Goal: Task Accomplishment & Management: Manage account settings

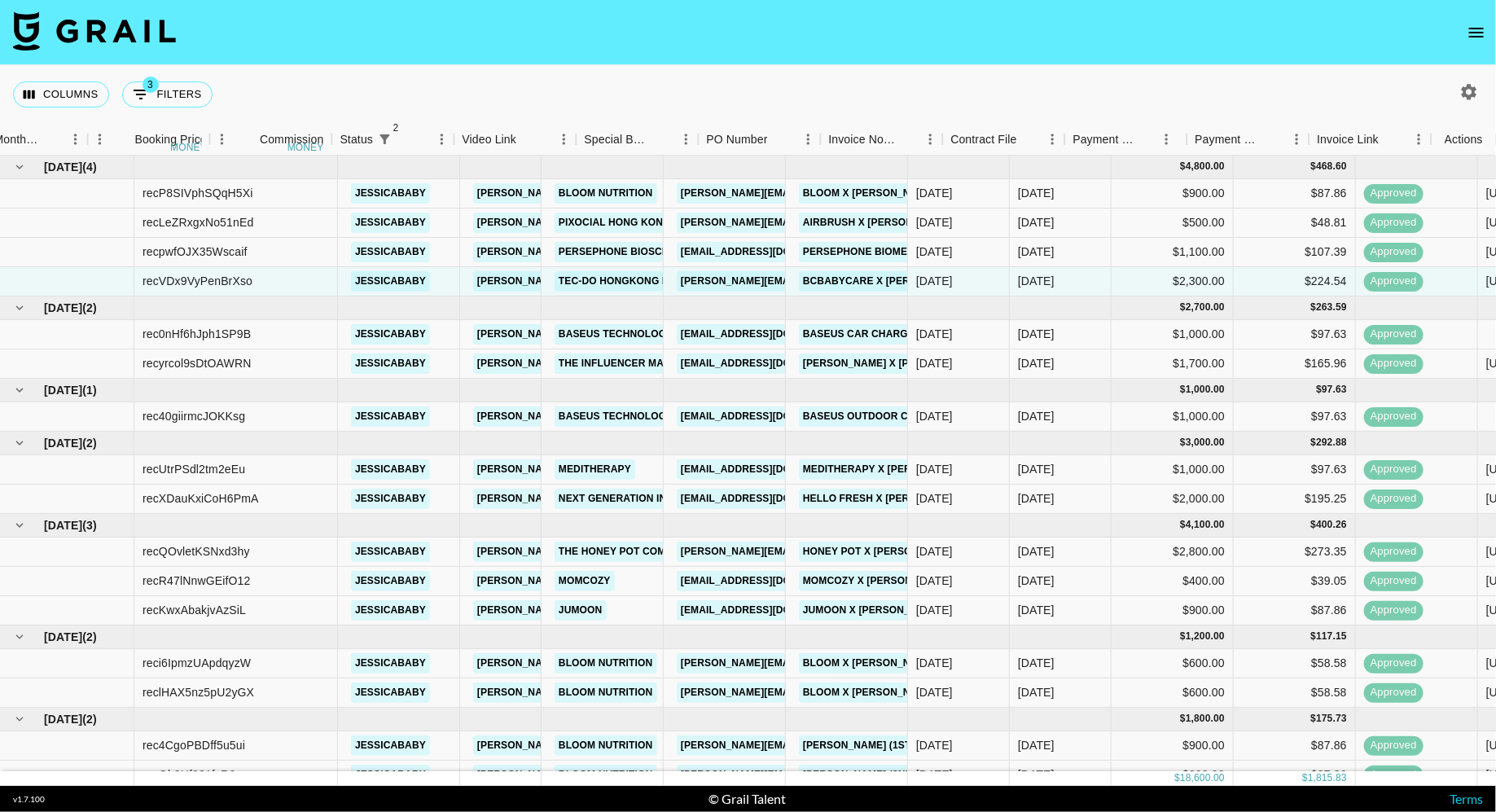
scroll to position [0, 1024]
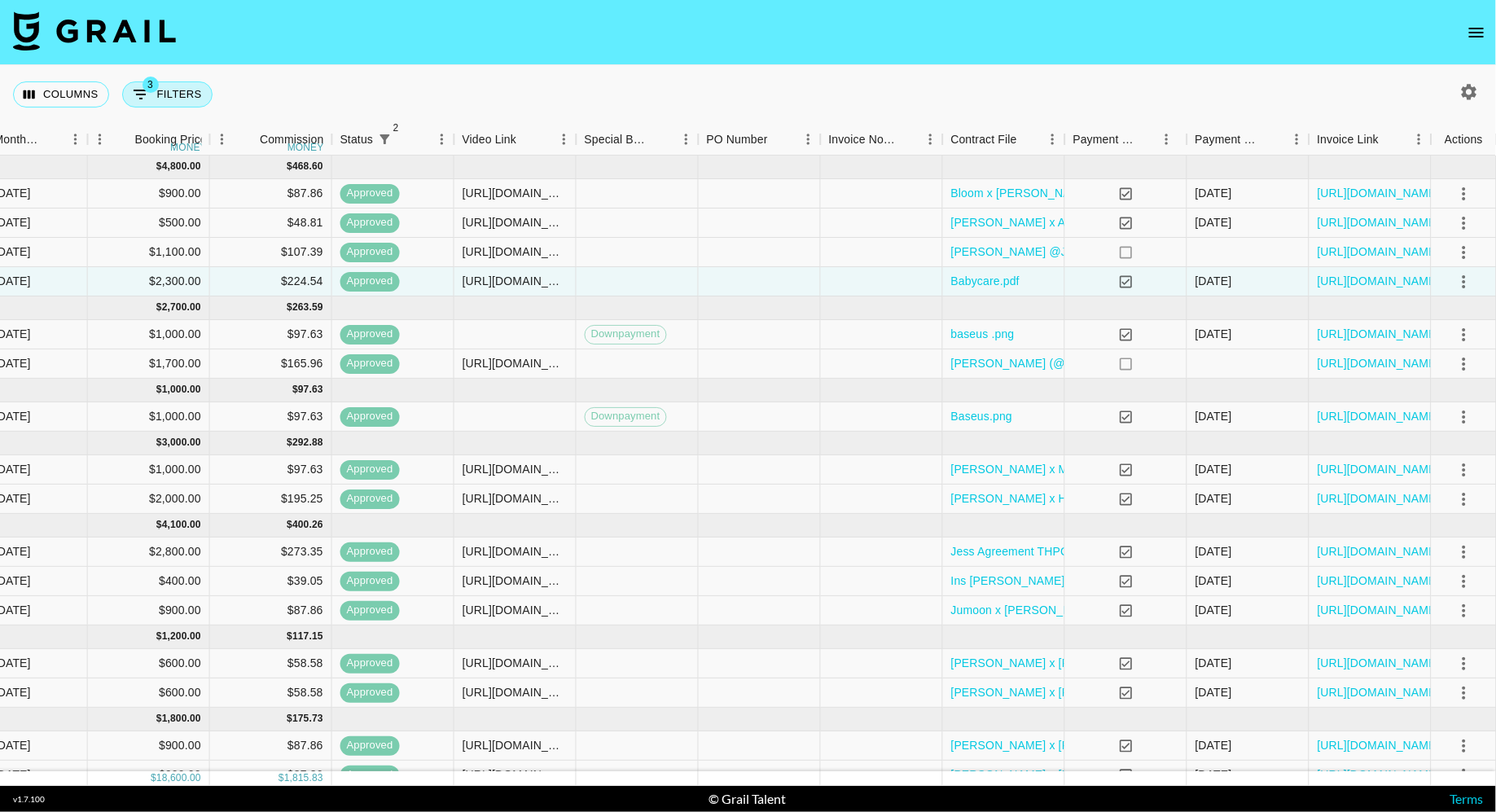
click at [155, 92] on button "3 Filters" at bounding box center [167, 95] width 90 height 26
select select "status"
select select "isNotAnyOf"
select select "status"
select select "approved"
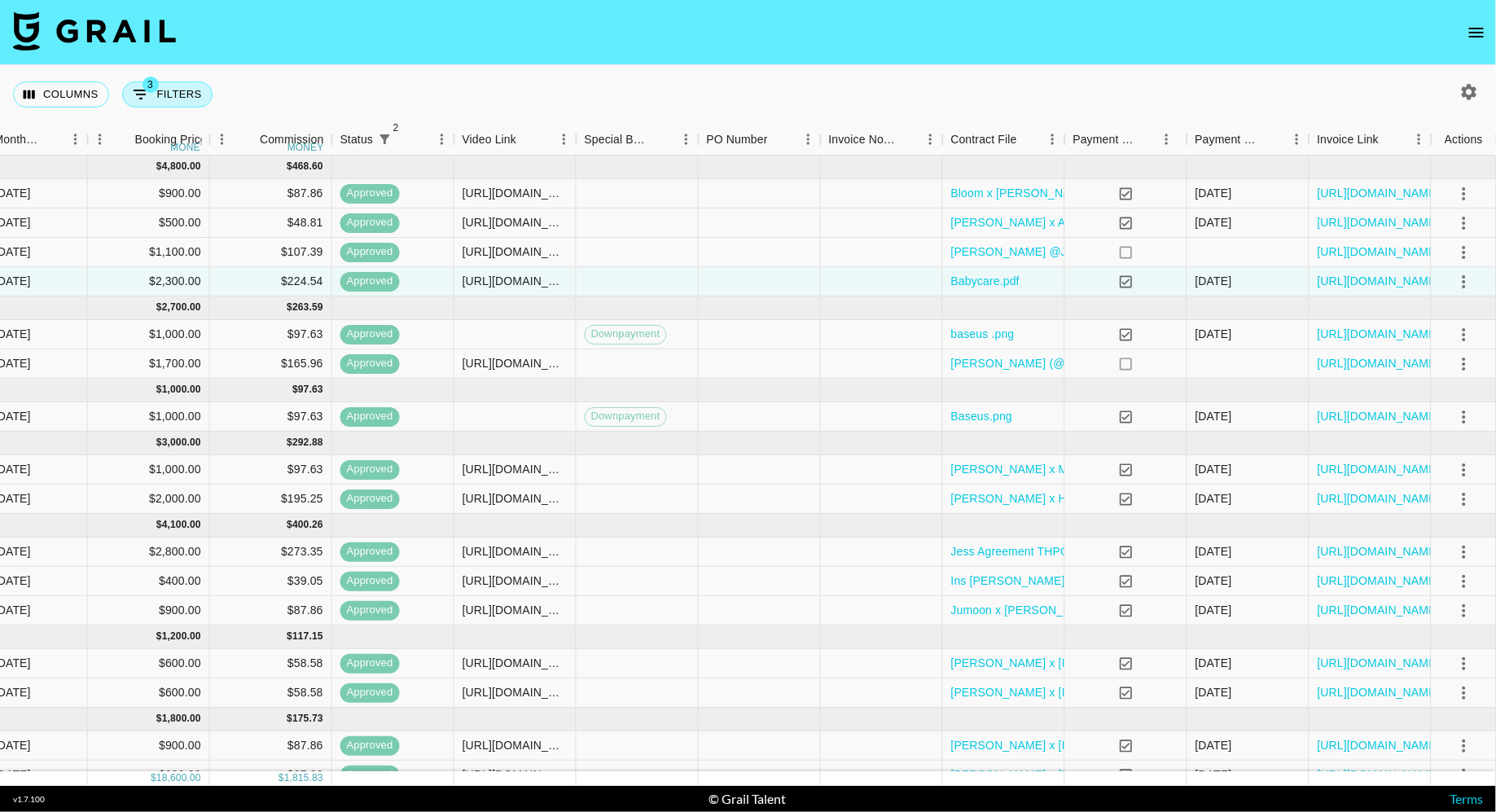
select select "talentName"
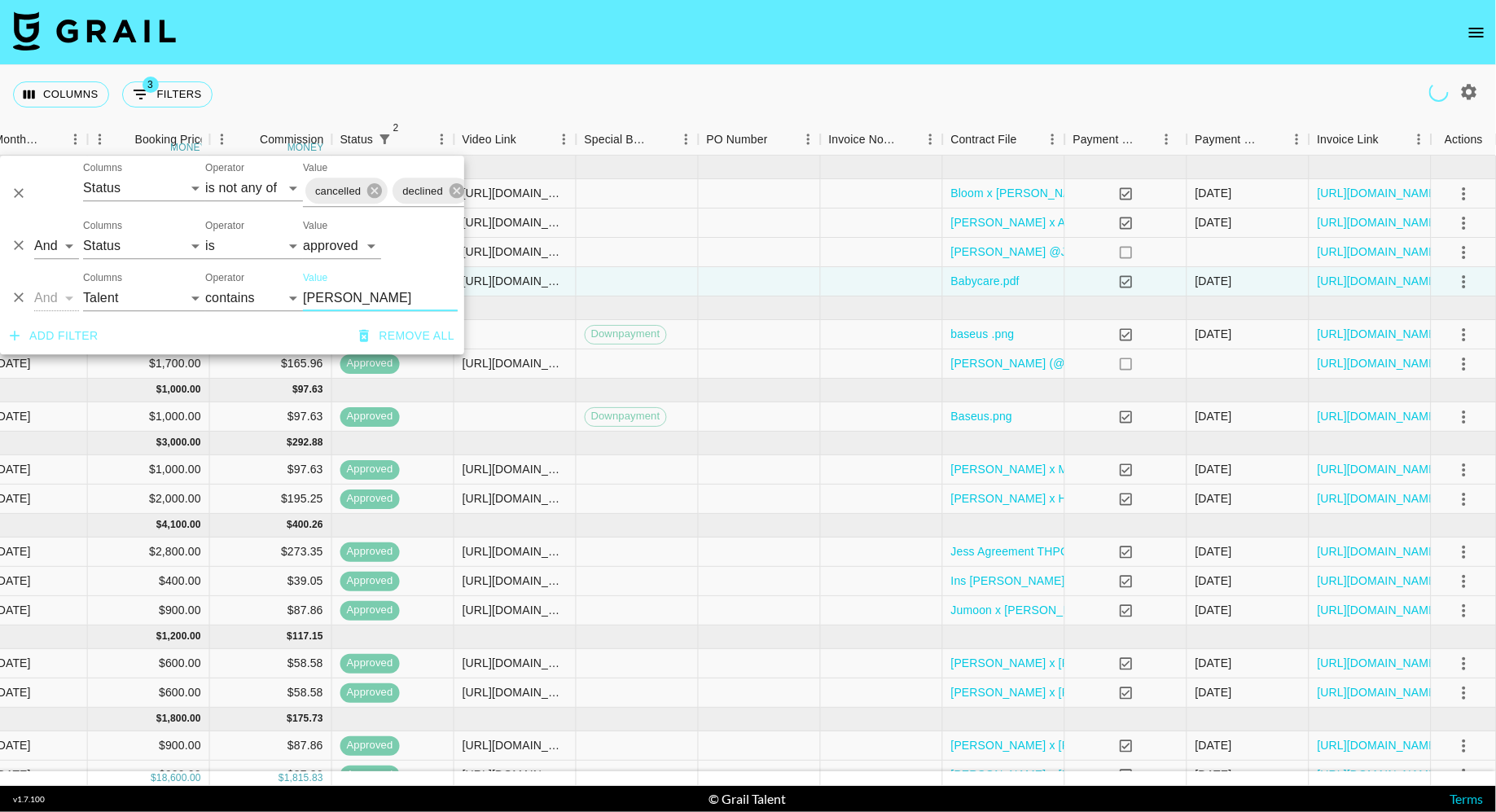
click at [342, 301] on input "jess" at bounding box center [381, 298] width 155 height 26
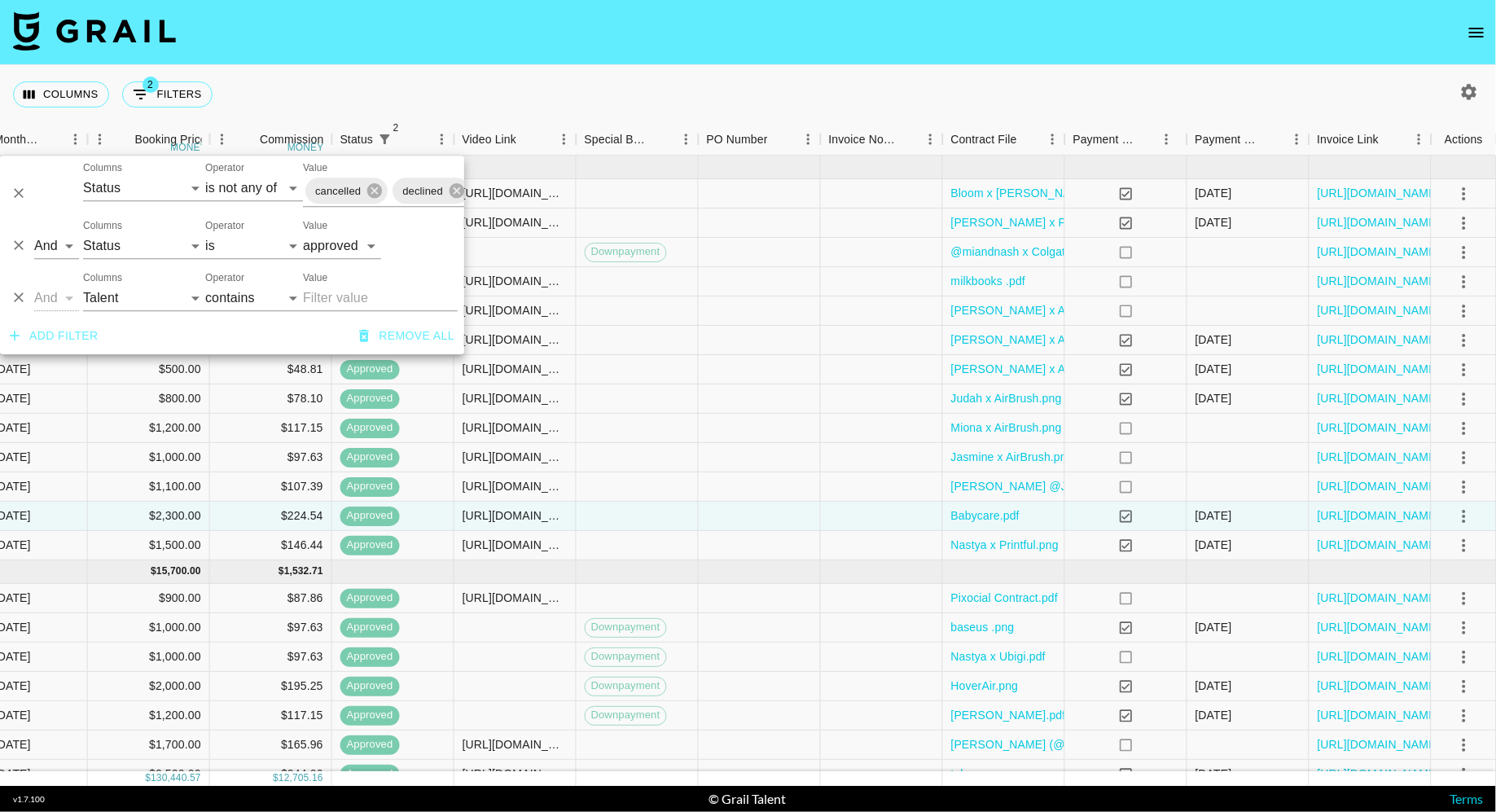
click at [656, 97] on div "Columns 2 Filters + Booking" at bounding box center [748, 95] width 1496 height 59
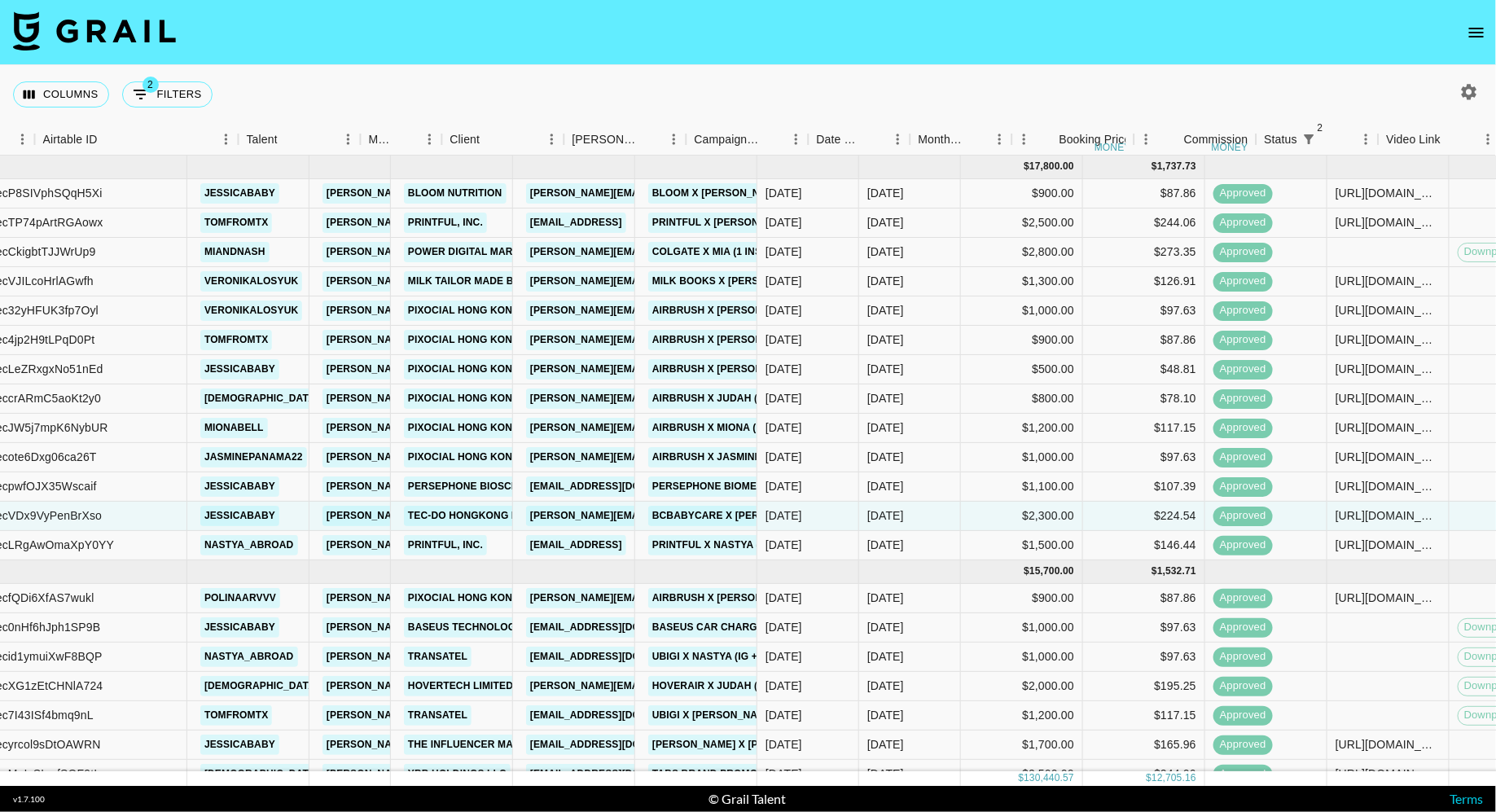
scroll to position [0, 99]
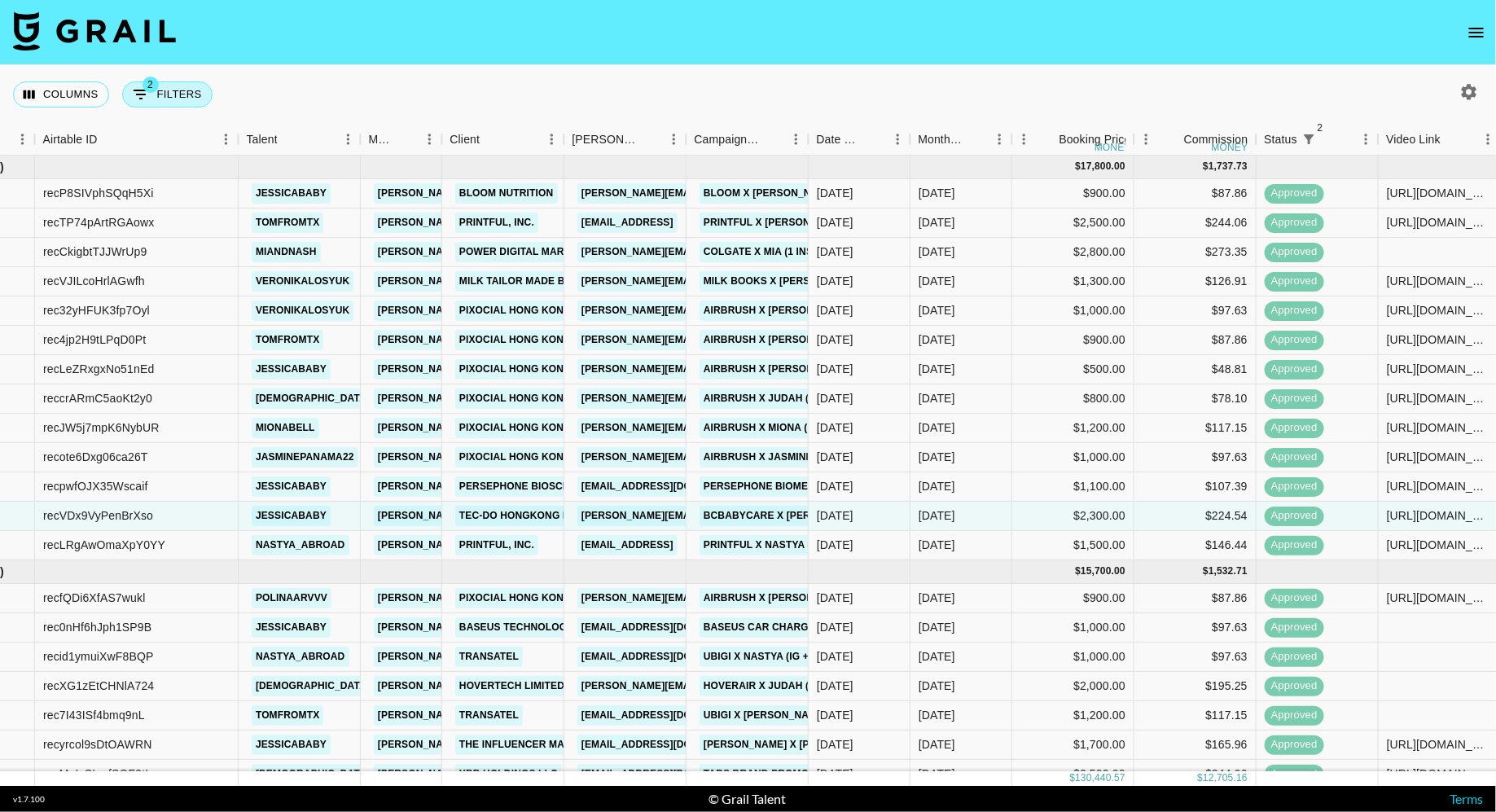
click at [157, 91] on button "2 Filters" at bounding box center [167, 95] width 90 height 26
select select "status"
select select "isNotAnyOf"
select select "status"
select select "approved"
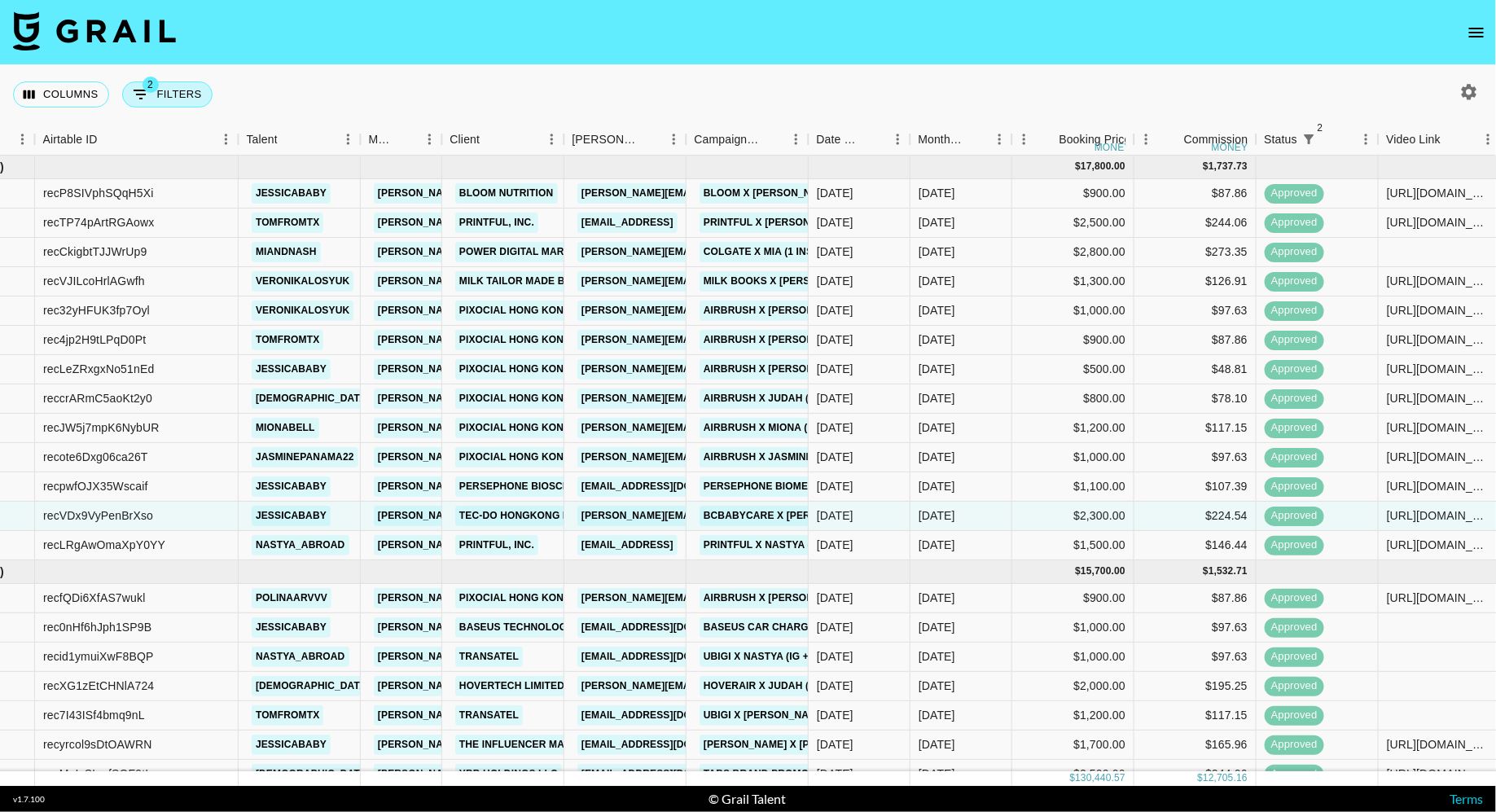
select select "talentName"
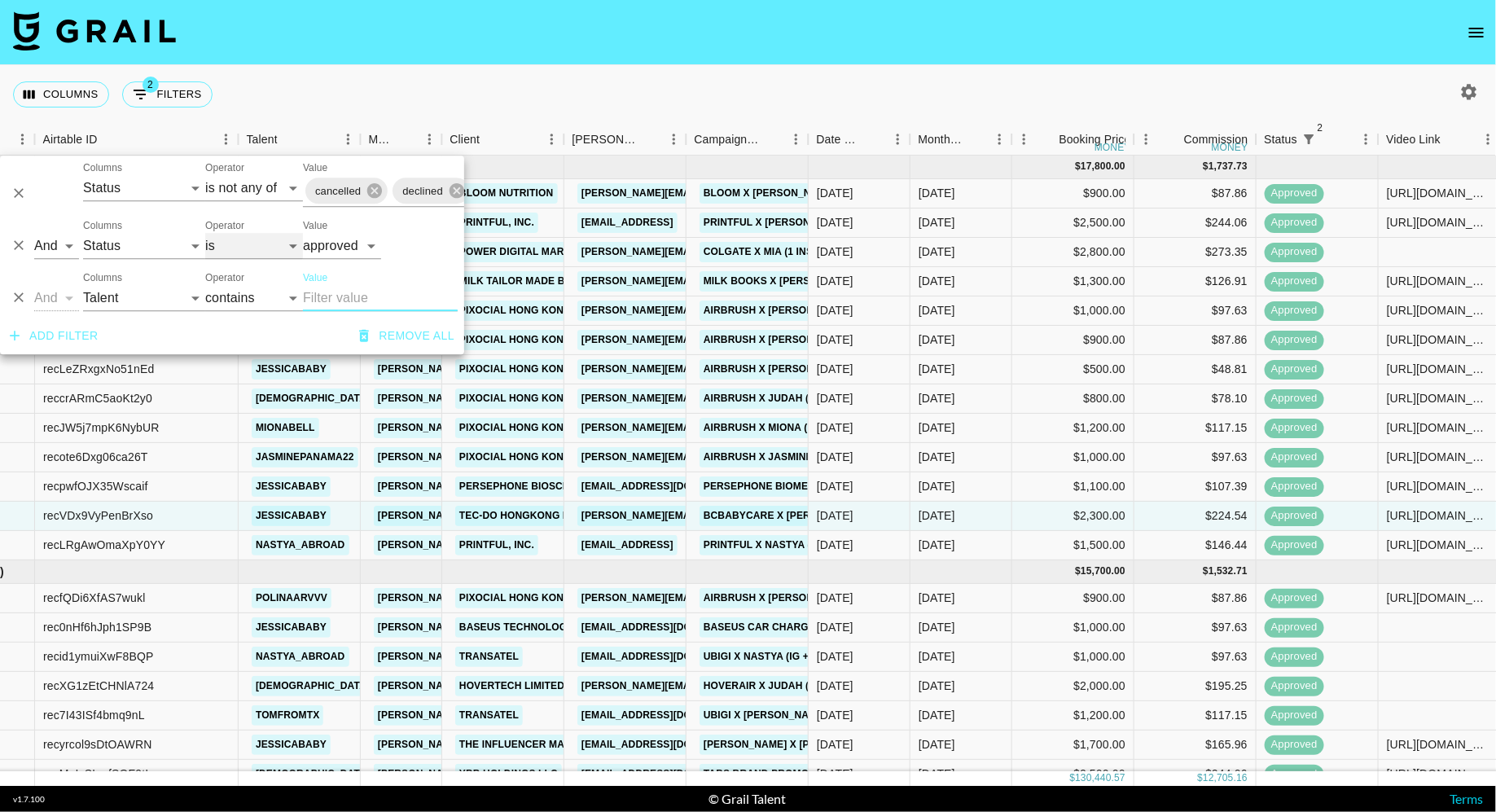
click at [239, 239] on select "is is not is any of is not any of" at bounding box center [254, 246] width 98 height 26
select select "not"
click at [205, 233] on select "is is not is any of is not any of" at bounding box center [254, 246] width 98 height 26
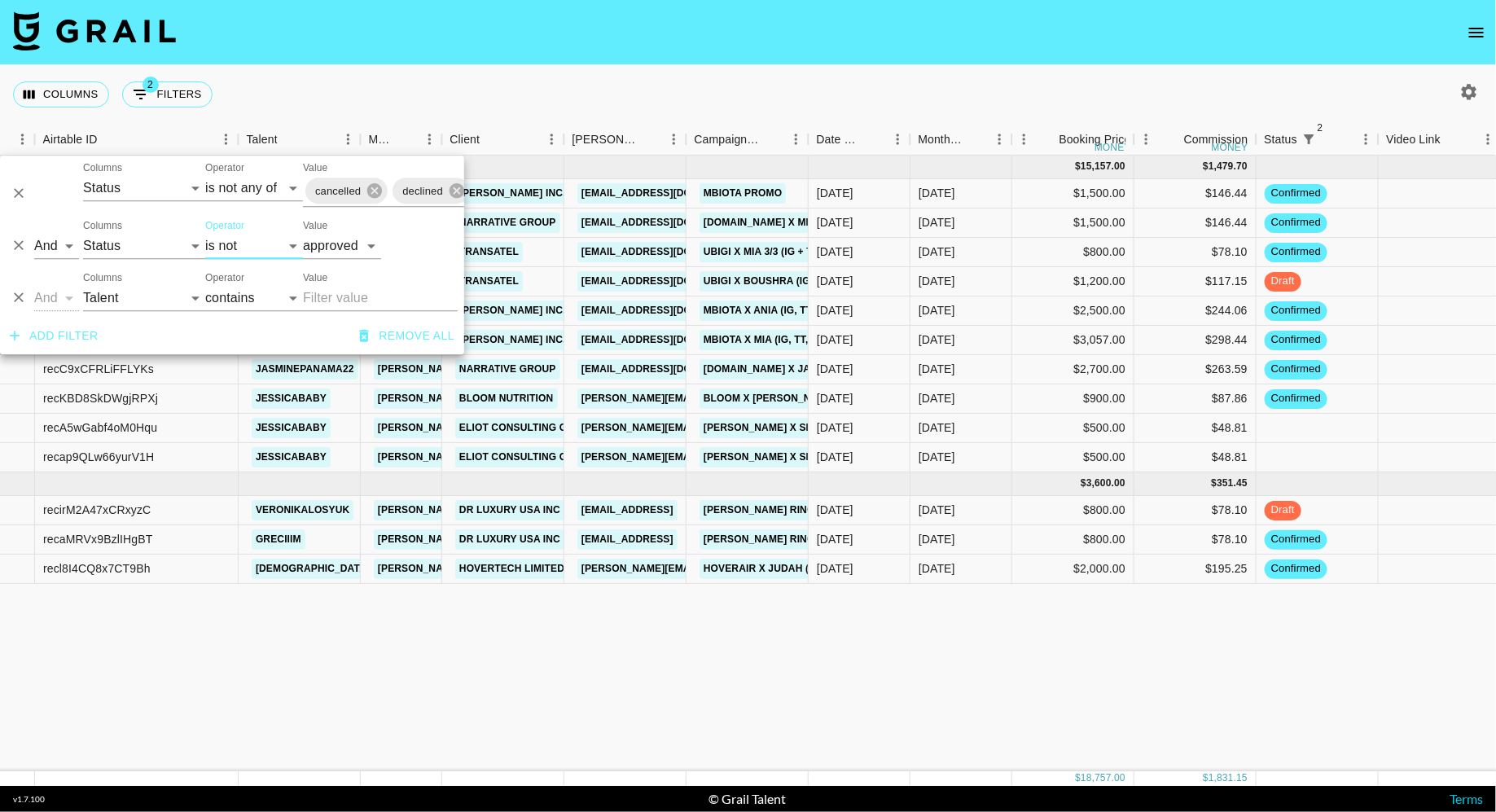
click at [675, 68] on div "Columns 2 Filters + Booking" at bounding box center [748, 95] width 1496 height 59
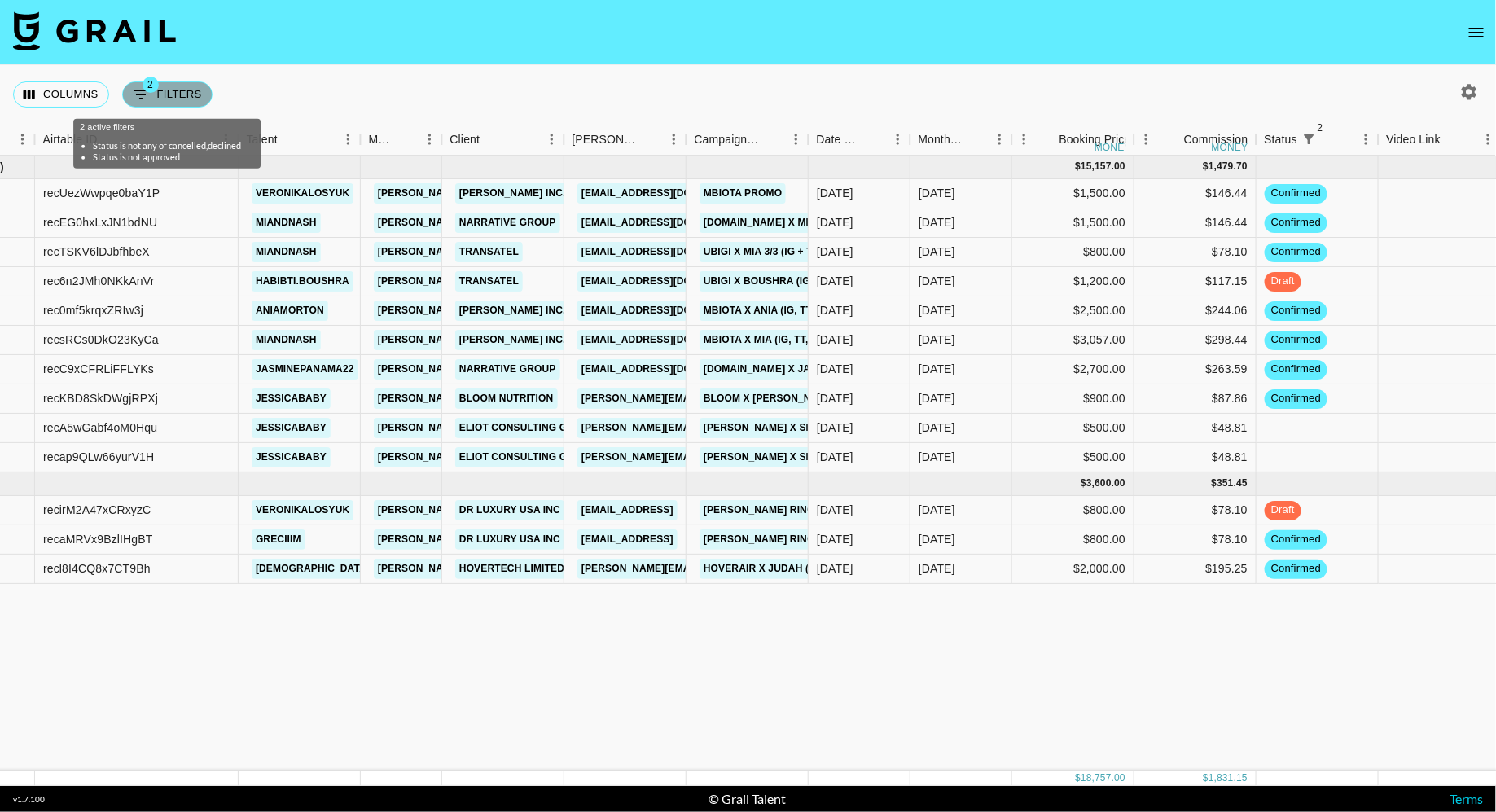
click at [157, 96] on button "2 Filters" at bounding box center [167, 95] width 90 height 26
select select "status"
select select "isNotAnyOf"
select select "status"
select select "not"
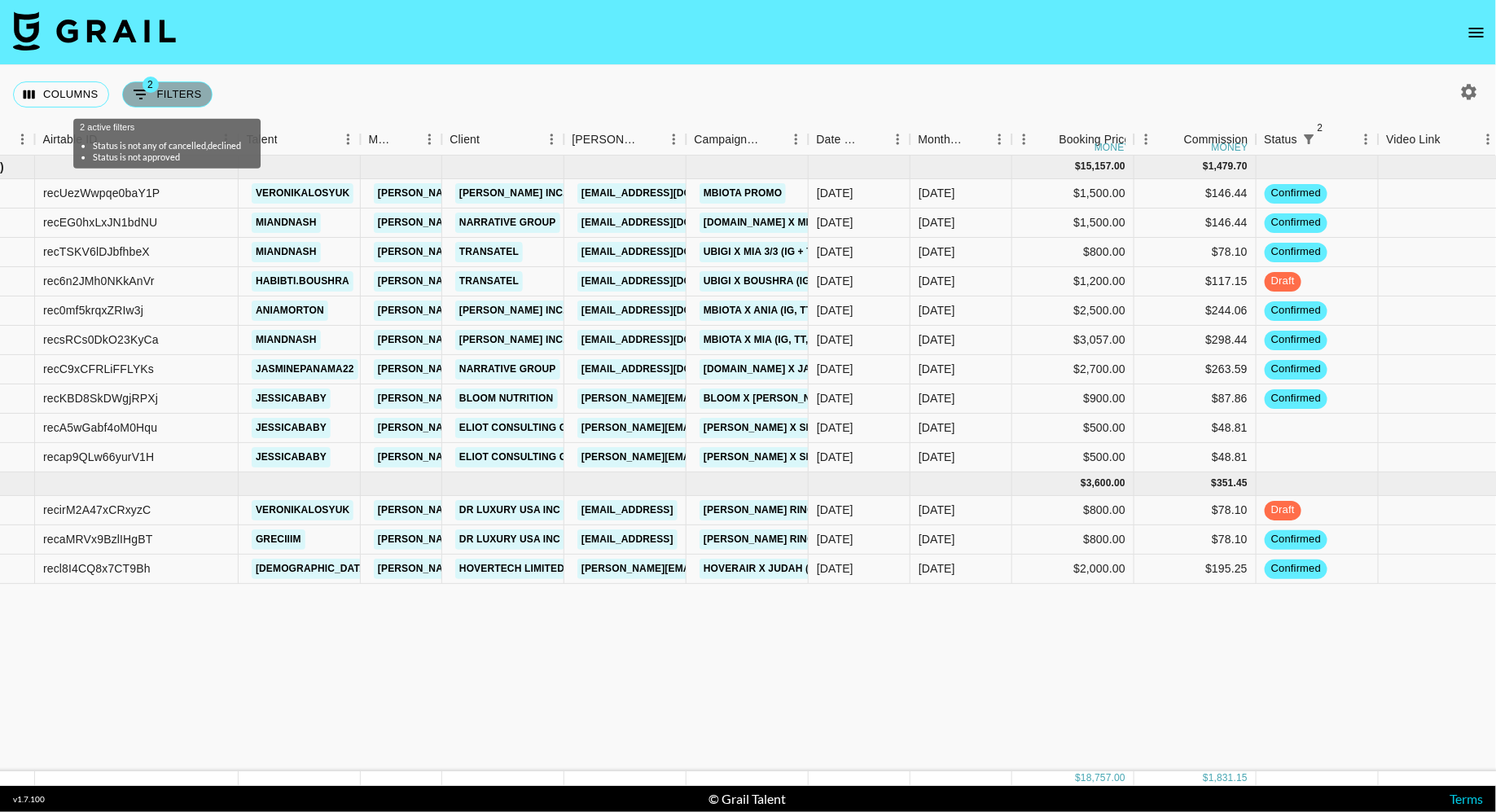
select select "approved"
select select "talentName"
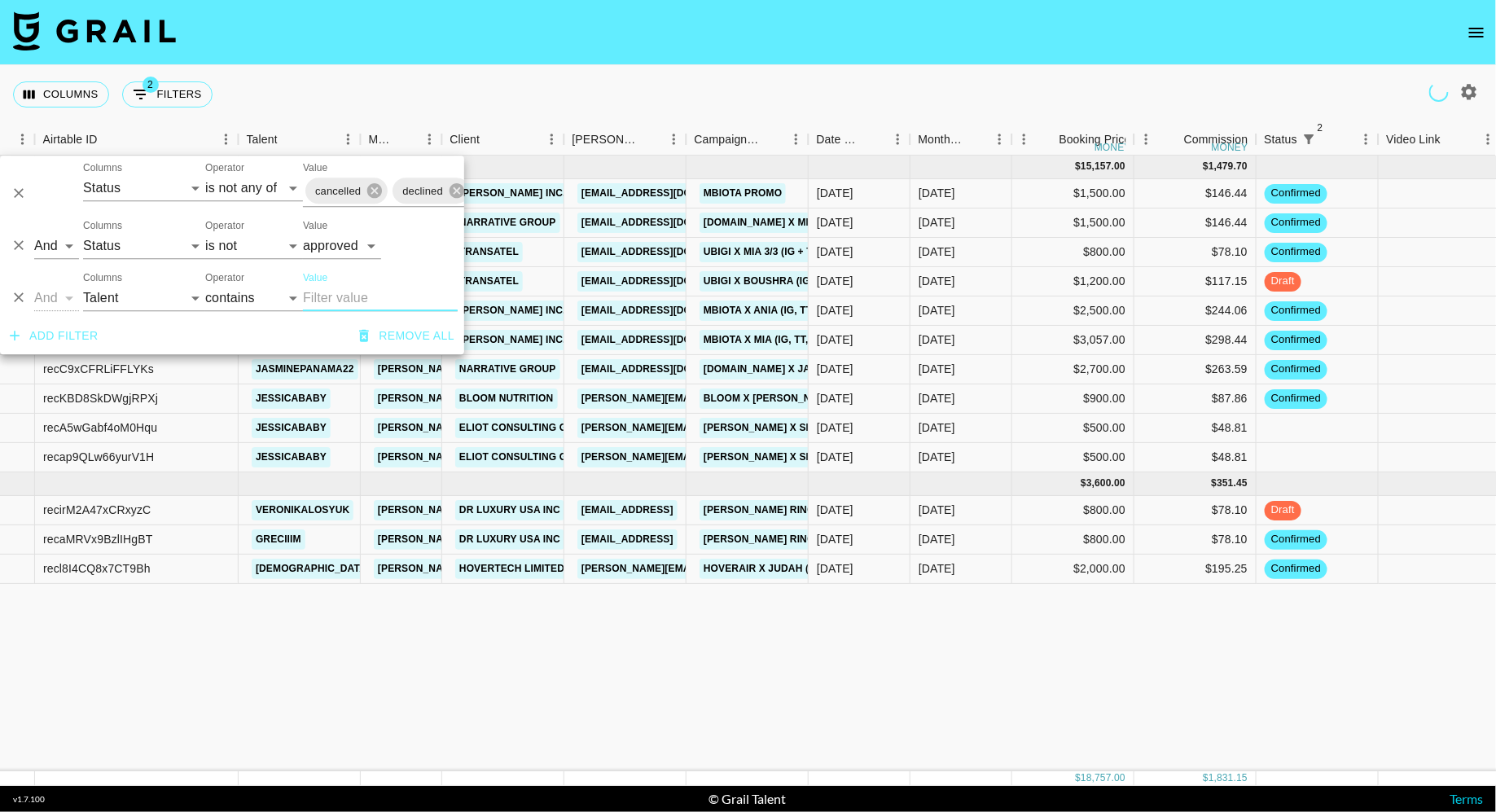
click at [320, 298] on input "Value" at bounding box center [381, 298] width 155 height 26
type input "rec65qKzE7oGANXWI"
click at [320, 298] on input "Value" at bounding box center [381, 298] width 155 height 26
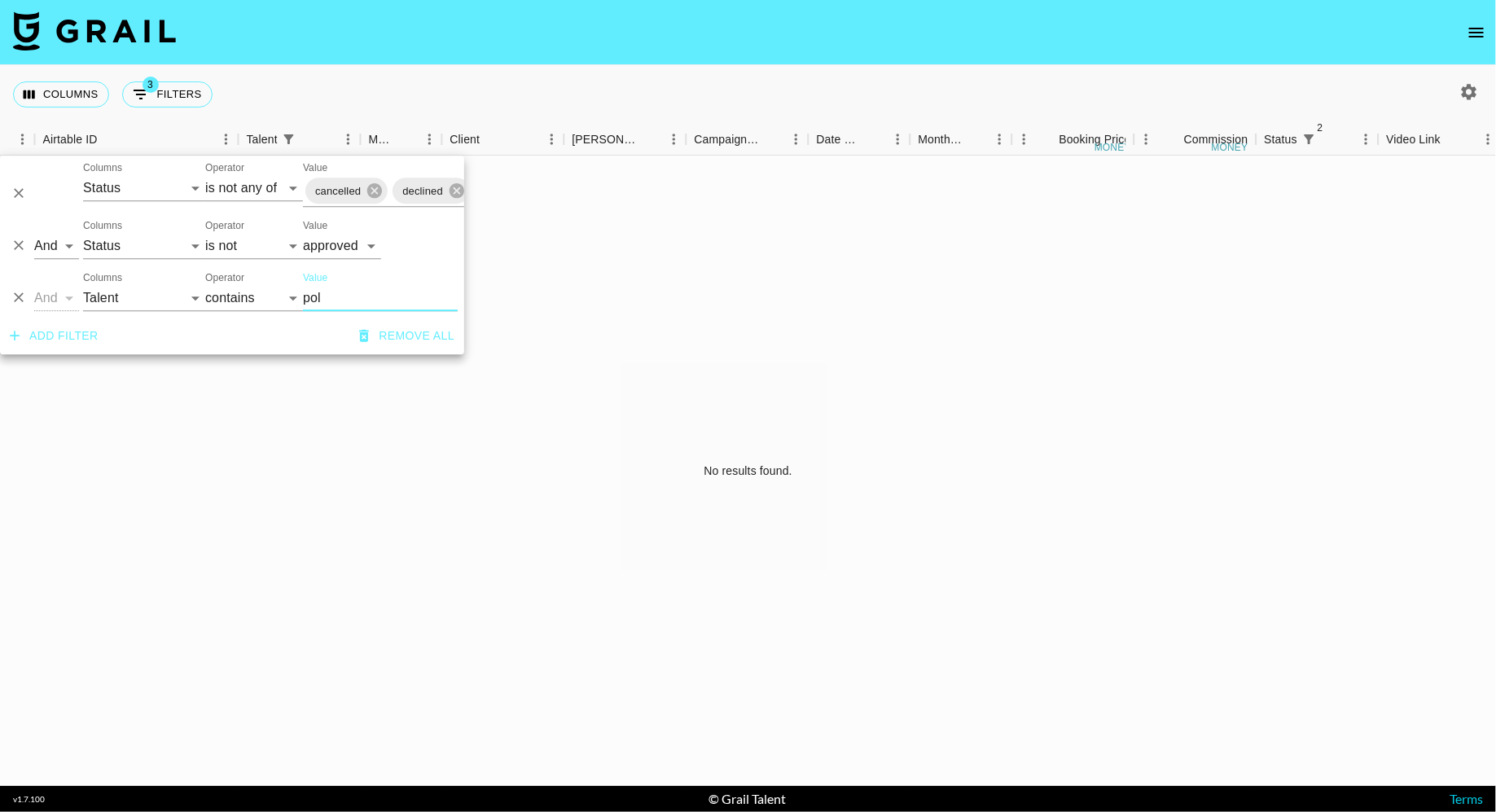
type input "pol"
click at [240, 241] on select "is is not is any of is not any of" at bounding box center [254, 246] width 98 height 26
select select "is"
click at [205, 233] on select "is is not is any of is not any of" at bounding box center [254, 246] width 98 height 26
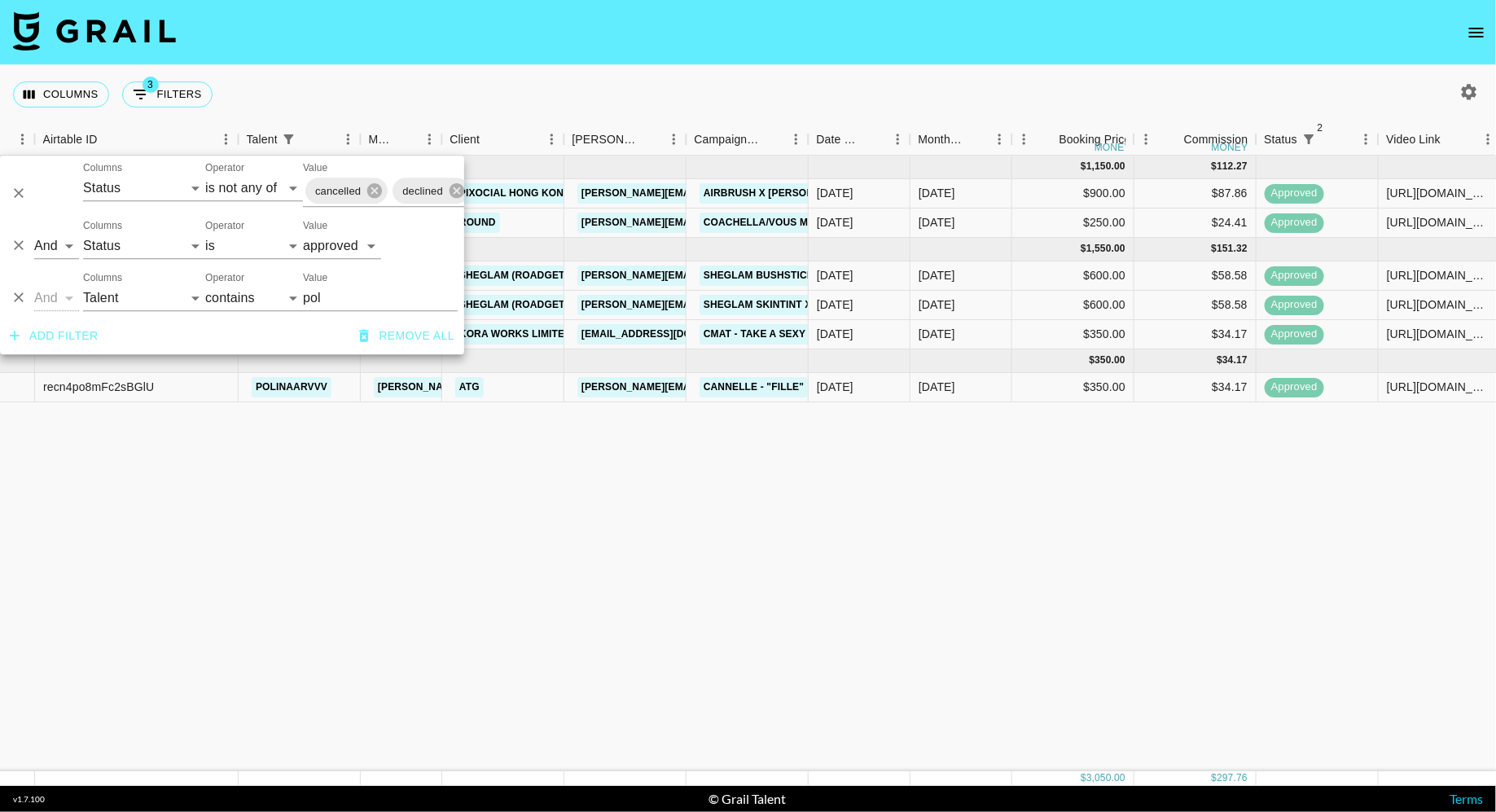
click at [666, 90] on div "Columns 3 Filters + Booking" at bounding box center [748, 95] width 1496 height 59
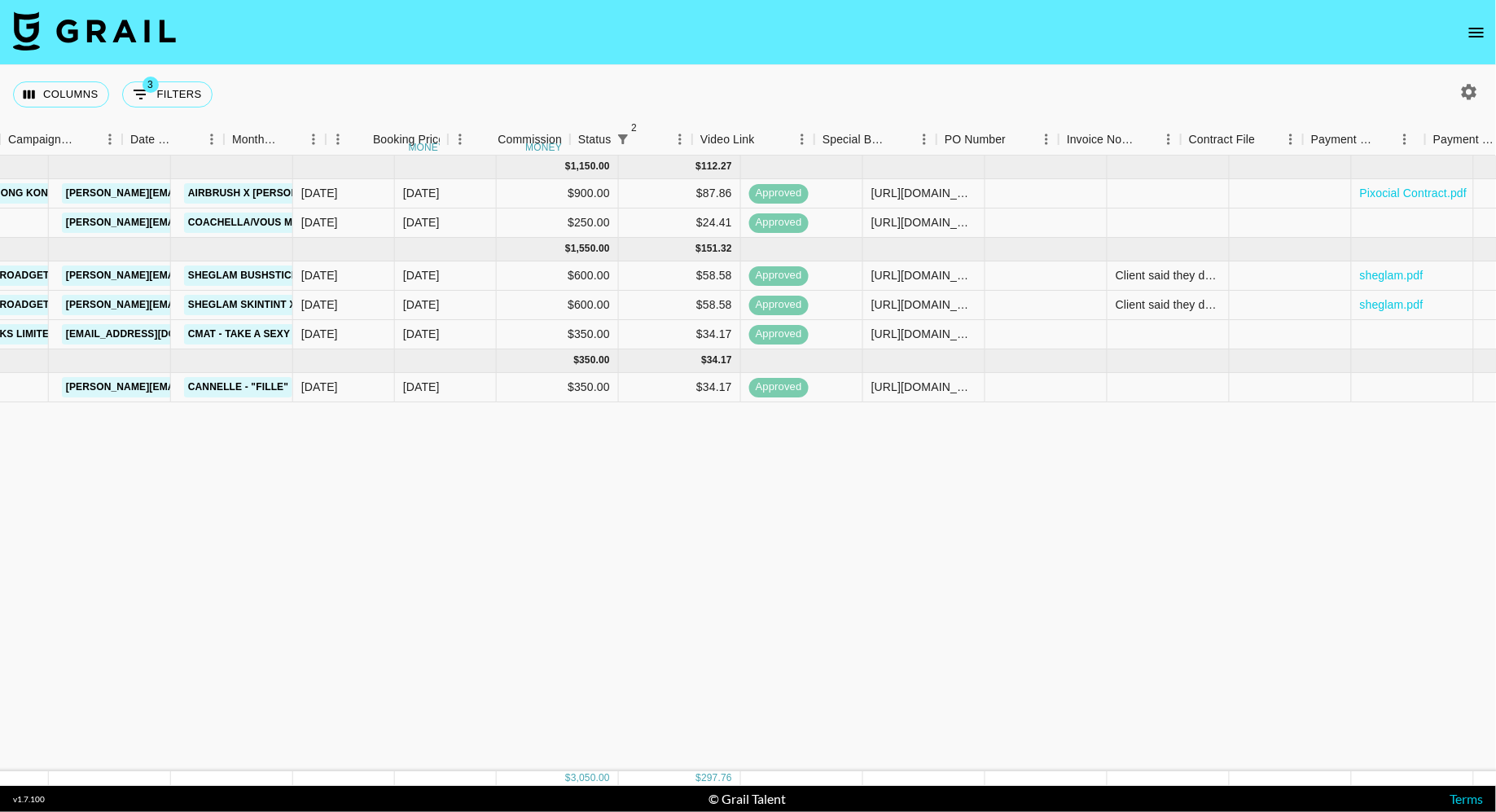
scroll to position [0, 1024]
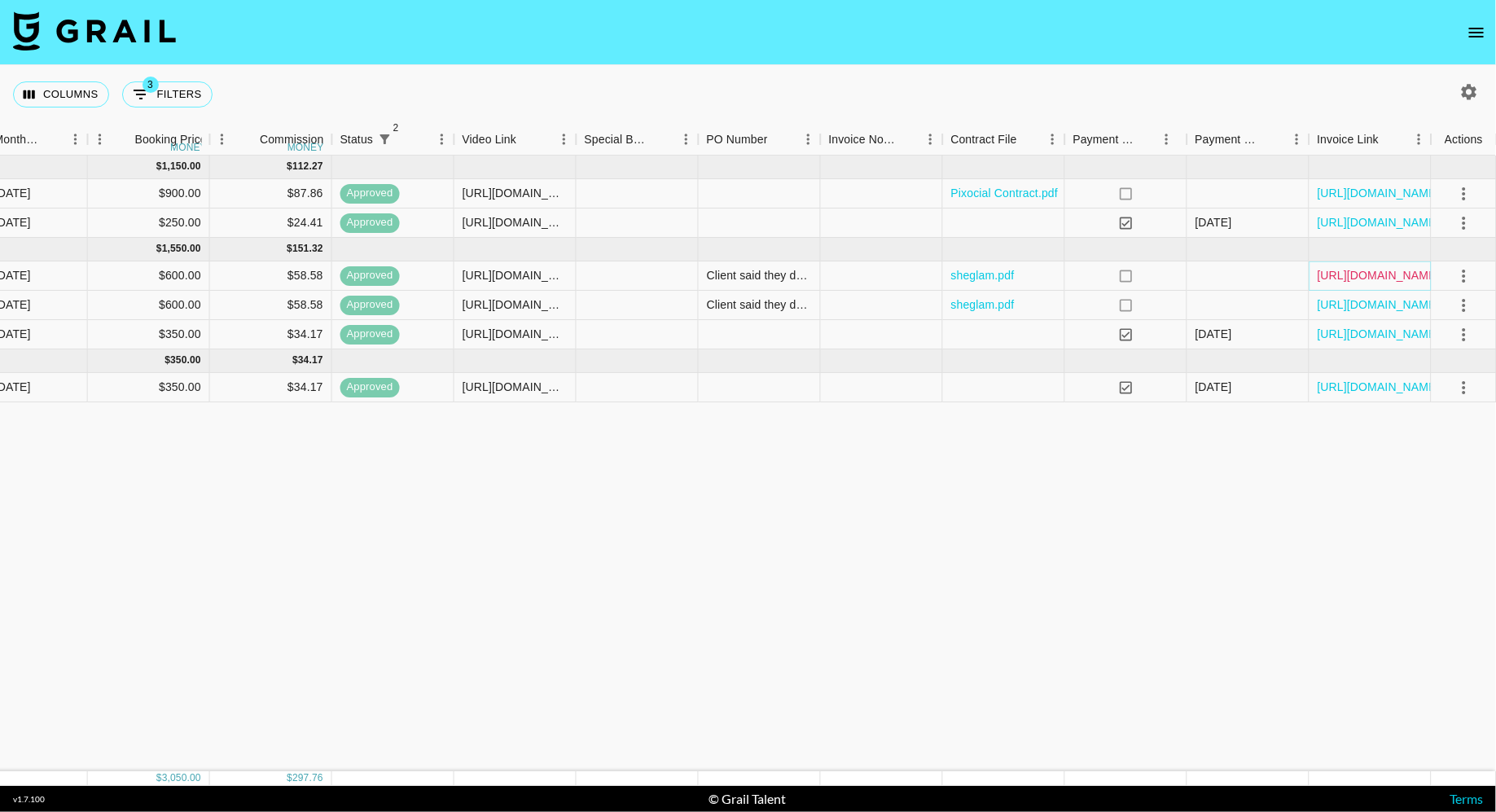
click at [1360, 267] on link "https://in.xero.com/8sRh4FPw82yQ6wpqH17Q1XAIfyRe5ChD8cwqGATq" at bounding box center [1379, 276] width 123 height 16
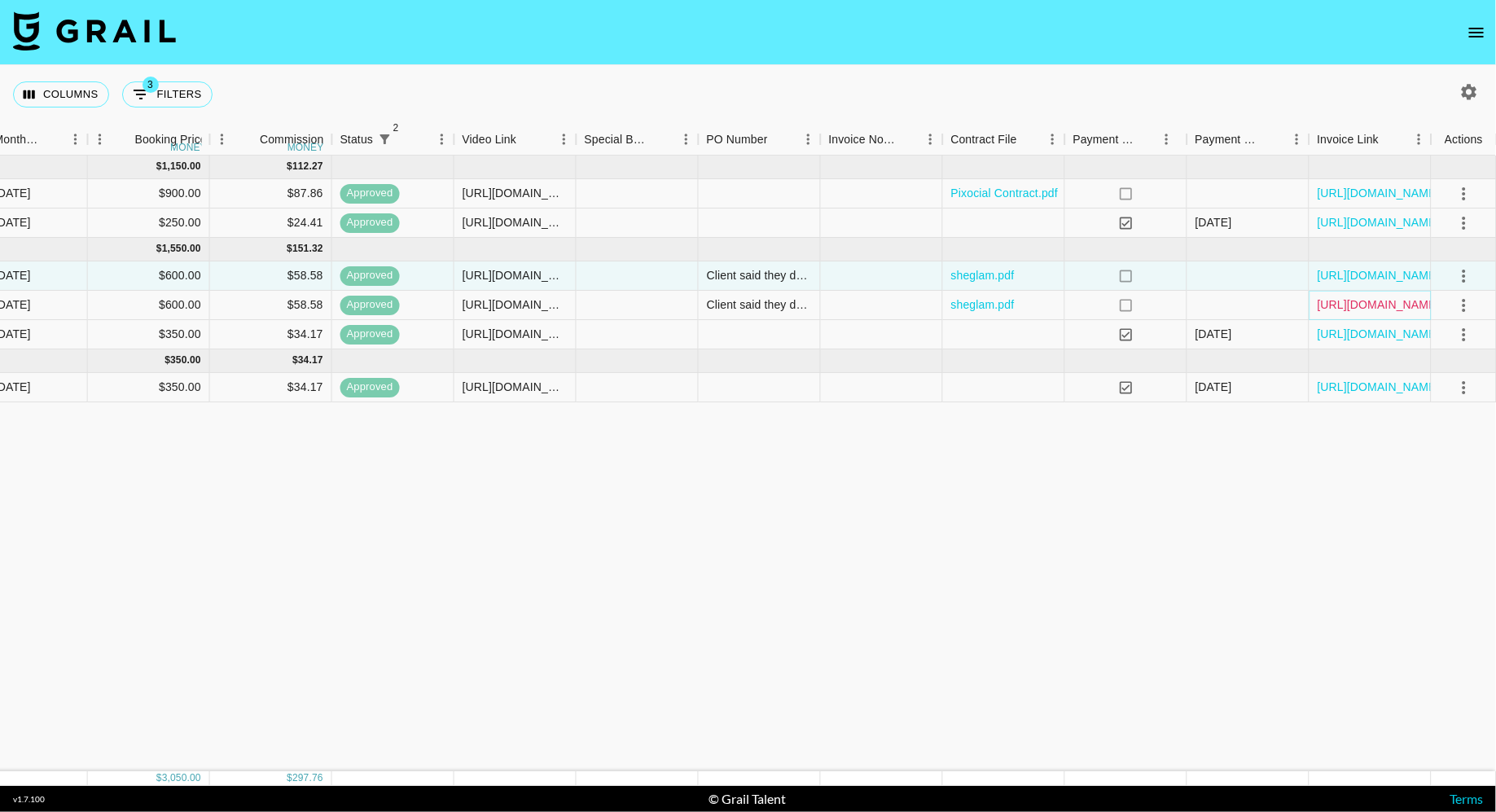
click at [1341, 305] on link "https://in.xero.com/rfAD55sKTDU7MZlzYHJ3T3QyKNUTK0ZqudNH5WqJ" at bounding box center [1379, 305] width 123 height 16
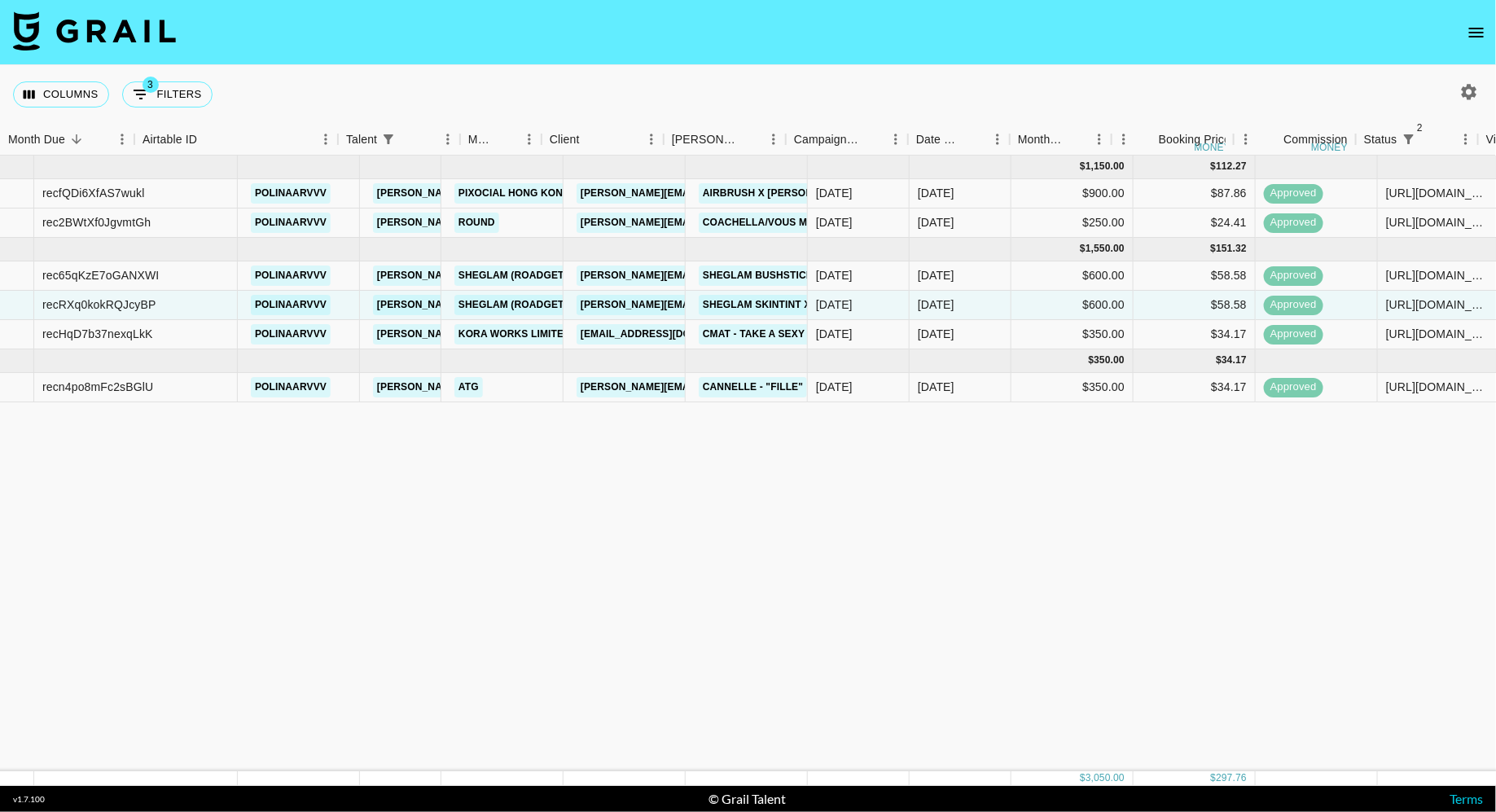
scroll to position [0, 0]
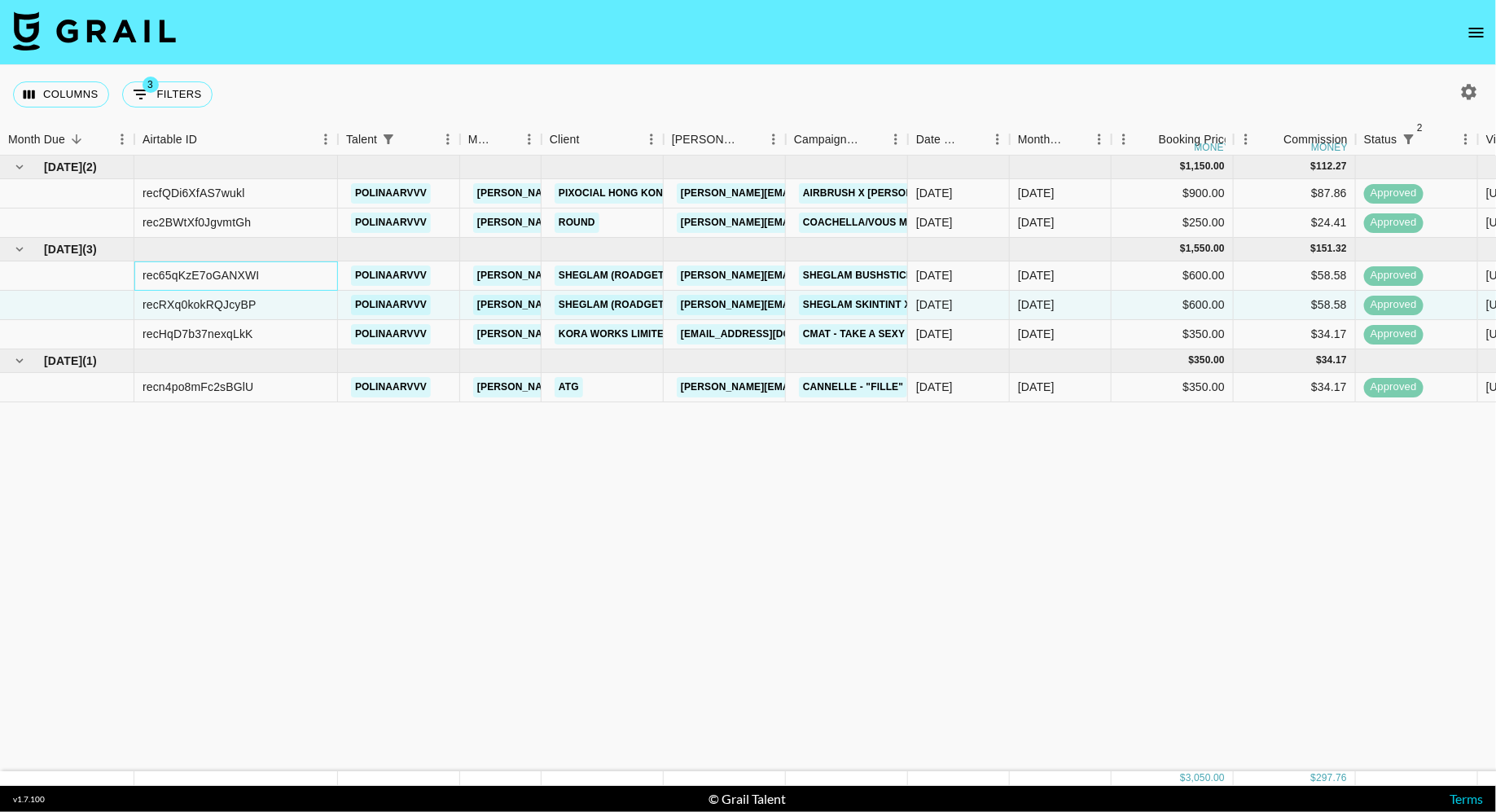
click at [267, 281] on div "rec65qKzE7oGANXWI" at bounding box center [236, 276] width 204 height 29
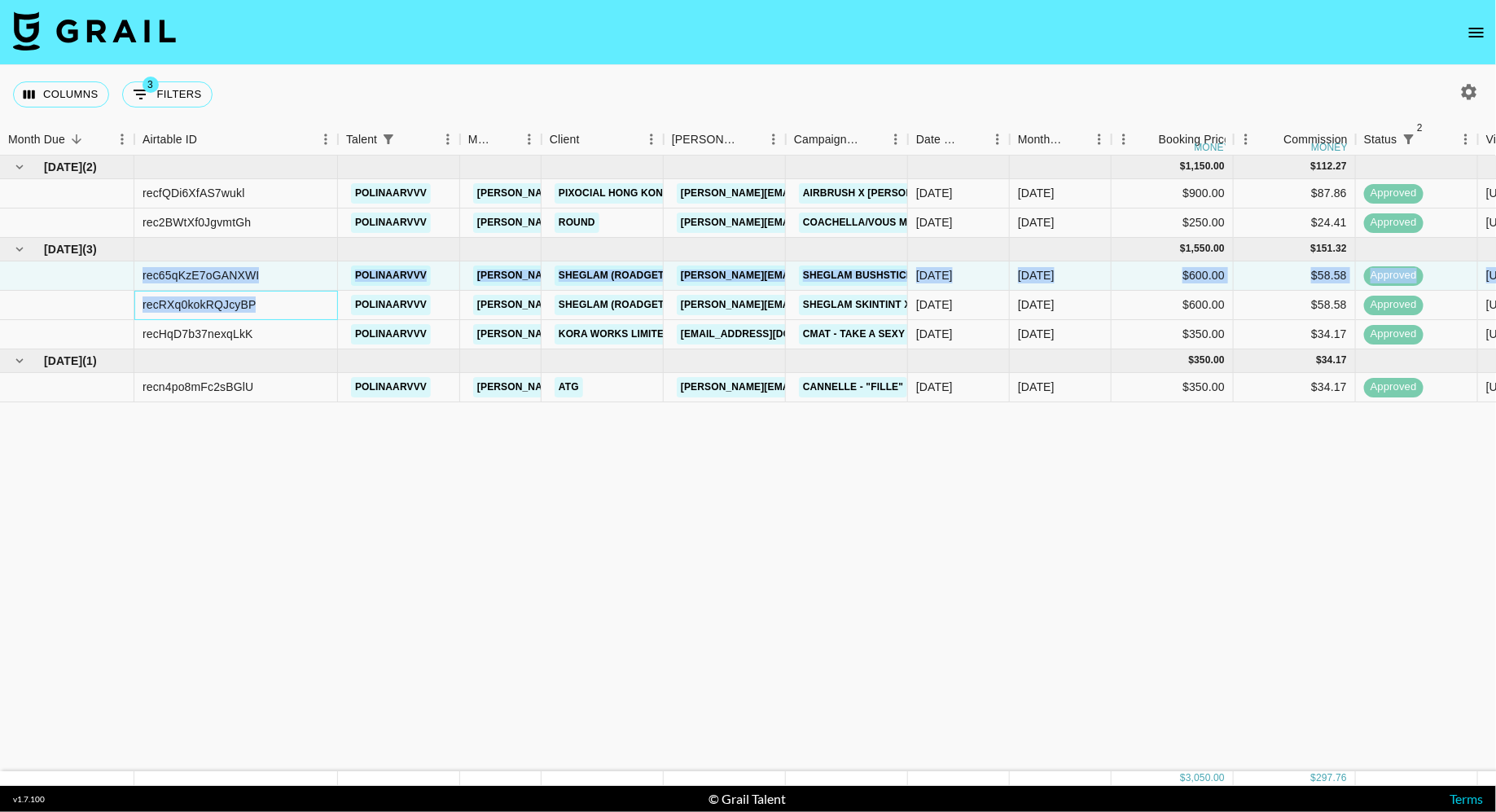
drag, startPoint x: 280, startPoint y: 305, endPoint x: 137, endPoint y: 276, distance: 145.9
click at [137, 276] on div "Aug '25 ( 2 ) $ 1,150.00 $ 112.27 recfQDi6XfAS7wukl polinaarvvv diana.luc@grail…" at bounding box center [1260, 279] width 2521 height 247
click at [137, 276] on div "rec65qKzE7oGANXWI" at bounding box center [236, 276] width 204 height 29
drag, startPoint x: 140, startPoint y: 273, endPoint x: 271, endPoint y: 301, distance: 134.0
click at [271, 301] on div "Aug '25 ( 2 ) $ 1,150.00 $ 112.27 recfQDi6XfAS7wukl polinaarvvv diana.luc@grail…" at bounding box center [1260, 279] width 2521 height 247
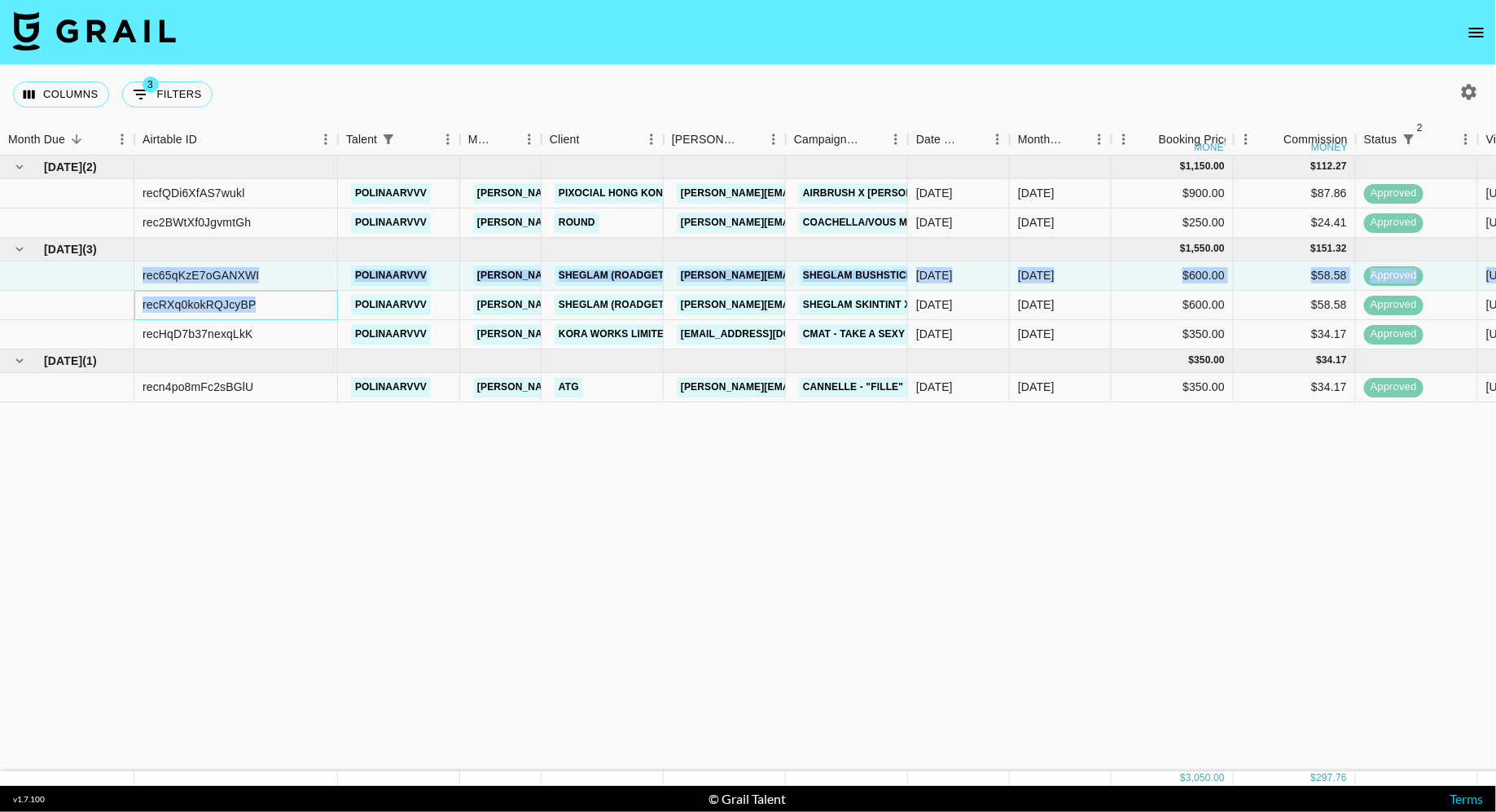
click at [271, 301] on div "recRXq0kokRQJcyBP" at bounding box center [236, 306] width 204 height 29
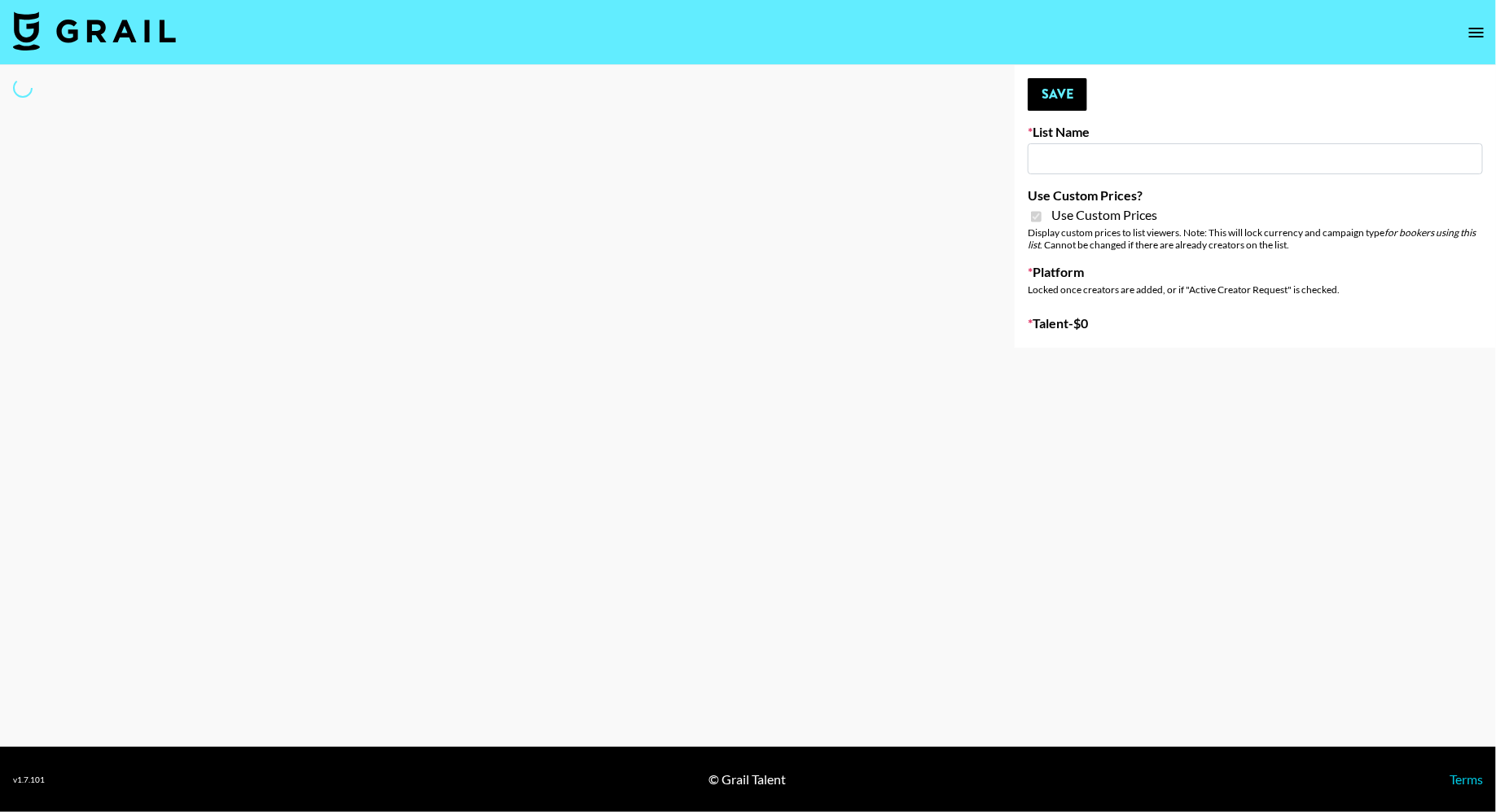
type input "E-Com IG"
checkbox input "true"
select select "Brand"
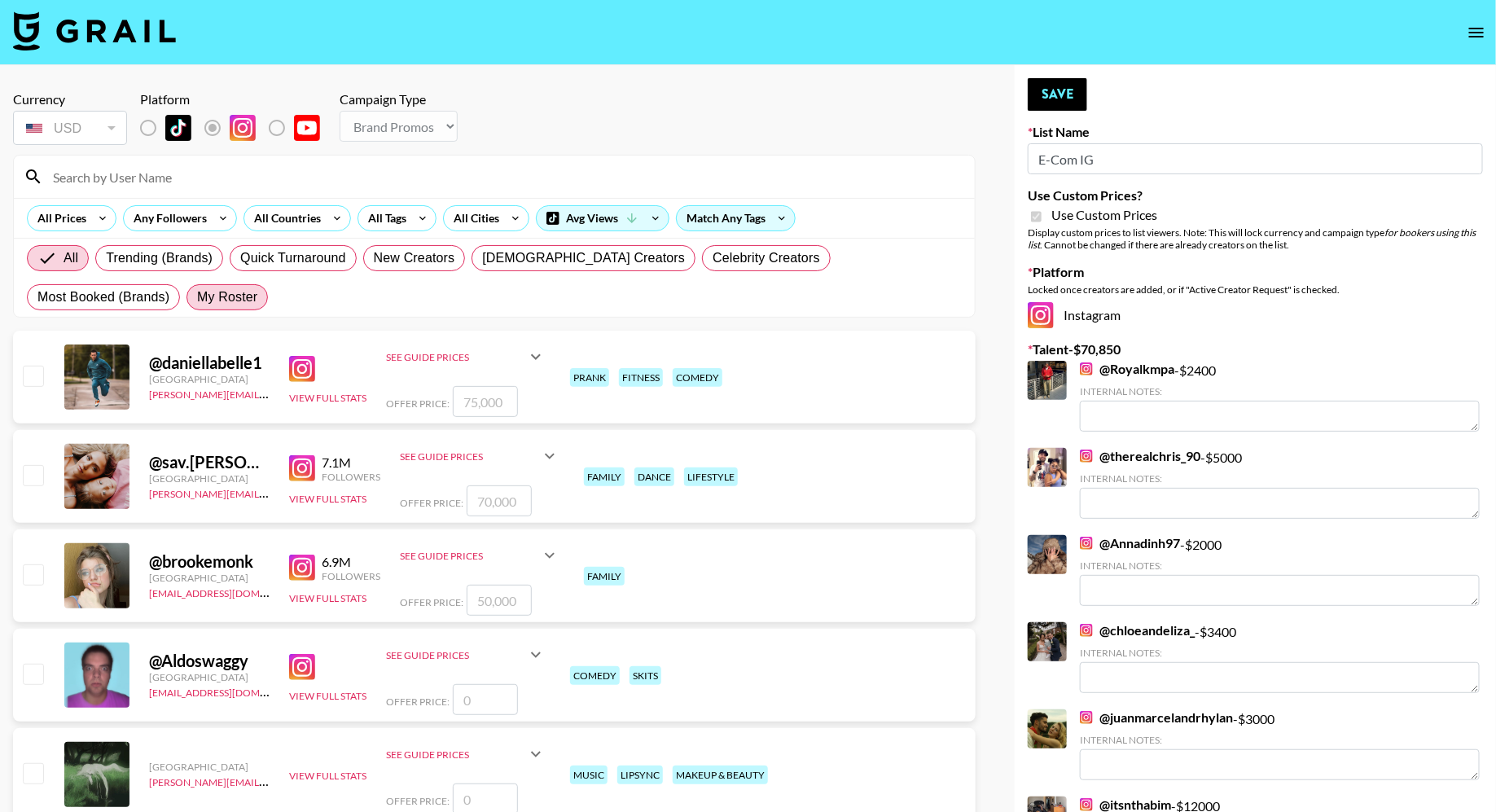
click at [197, 299] on span "My Roster" at bounding box center [227, 298] width 60 height 20
click at [197, 298] on input "My Roster" at bounding box center [197, 298] width 0 height 0
radio input "true"
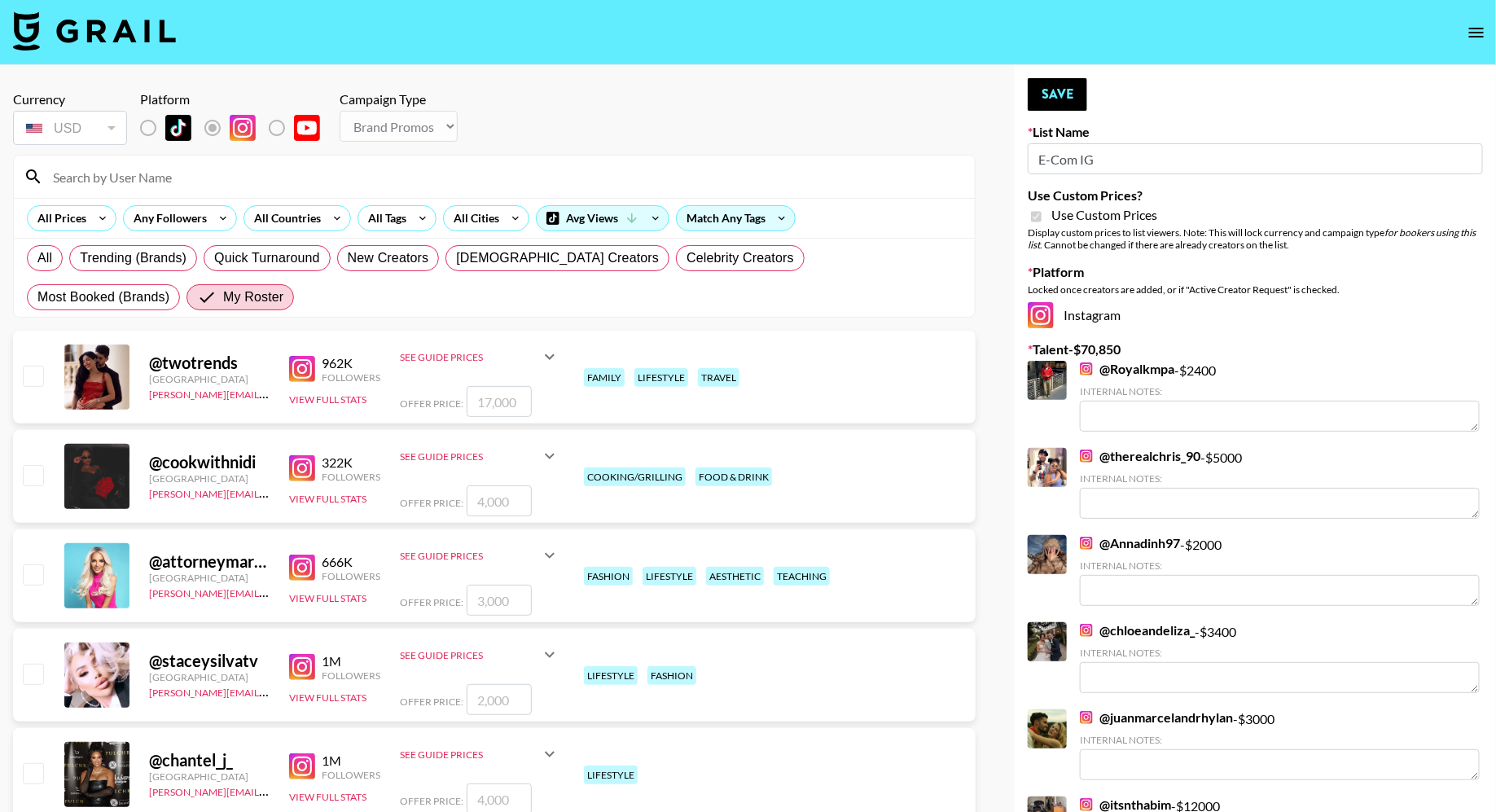
click at [177, 174] on input at bounding box center [504, 177] width 922 height 26
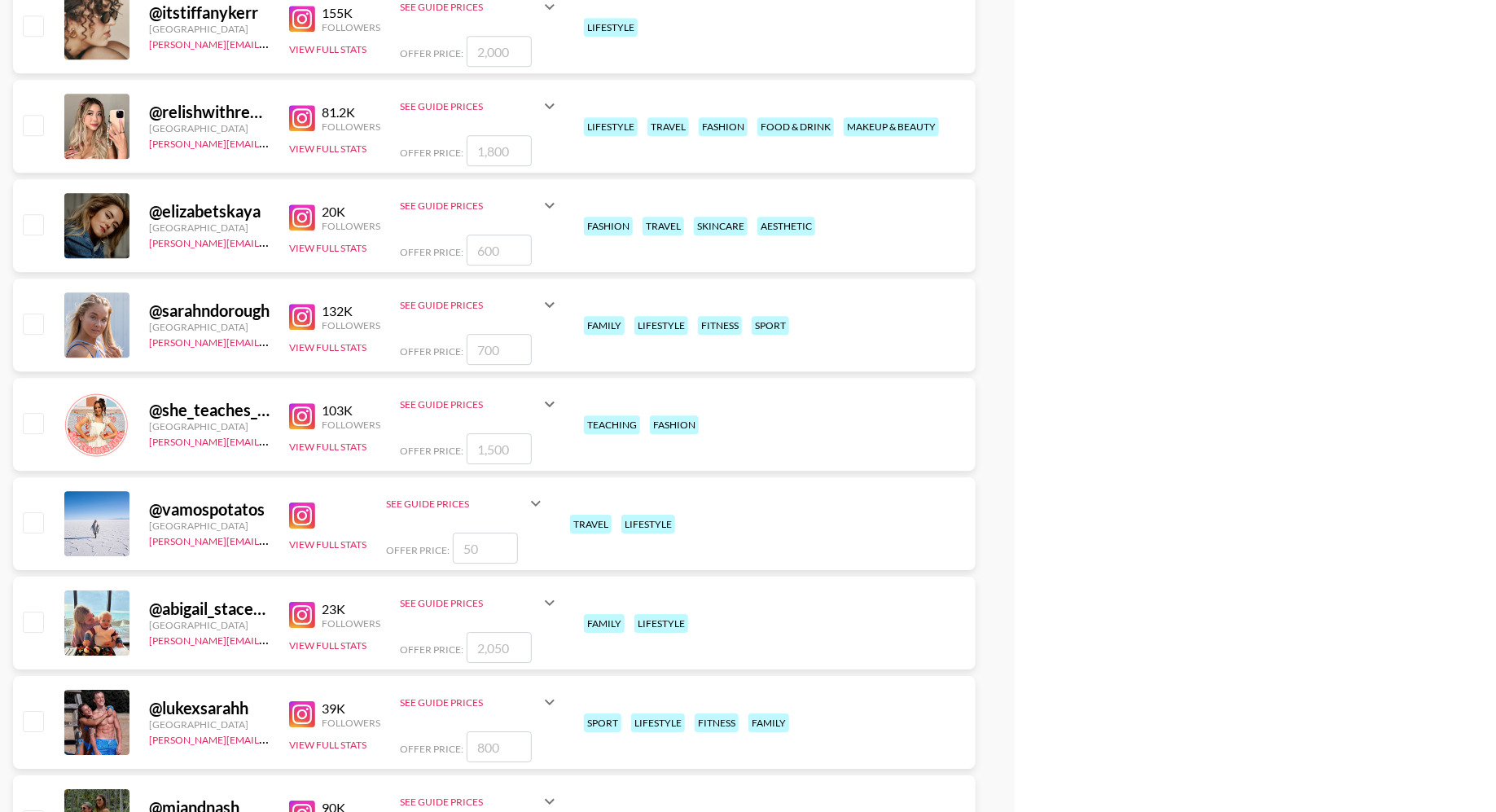
scroll to position [5107, 0]
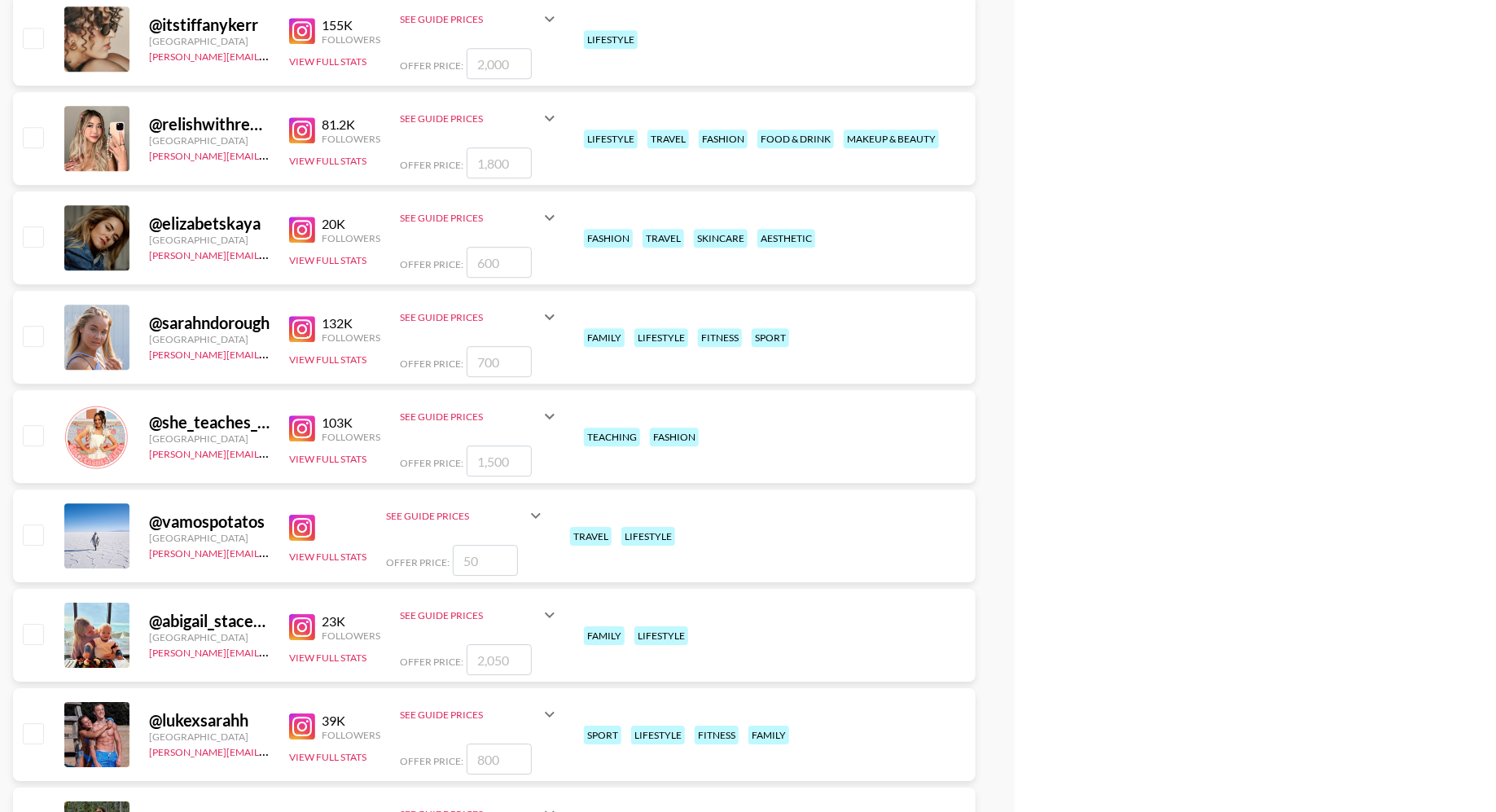
click at [38, 232] on input "checkbox" at bounding box center [33, 236] width 20 height 20
checkbox input "true"
type input "600"
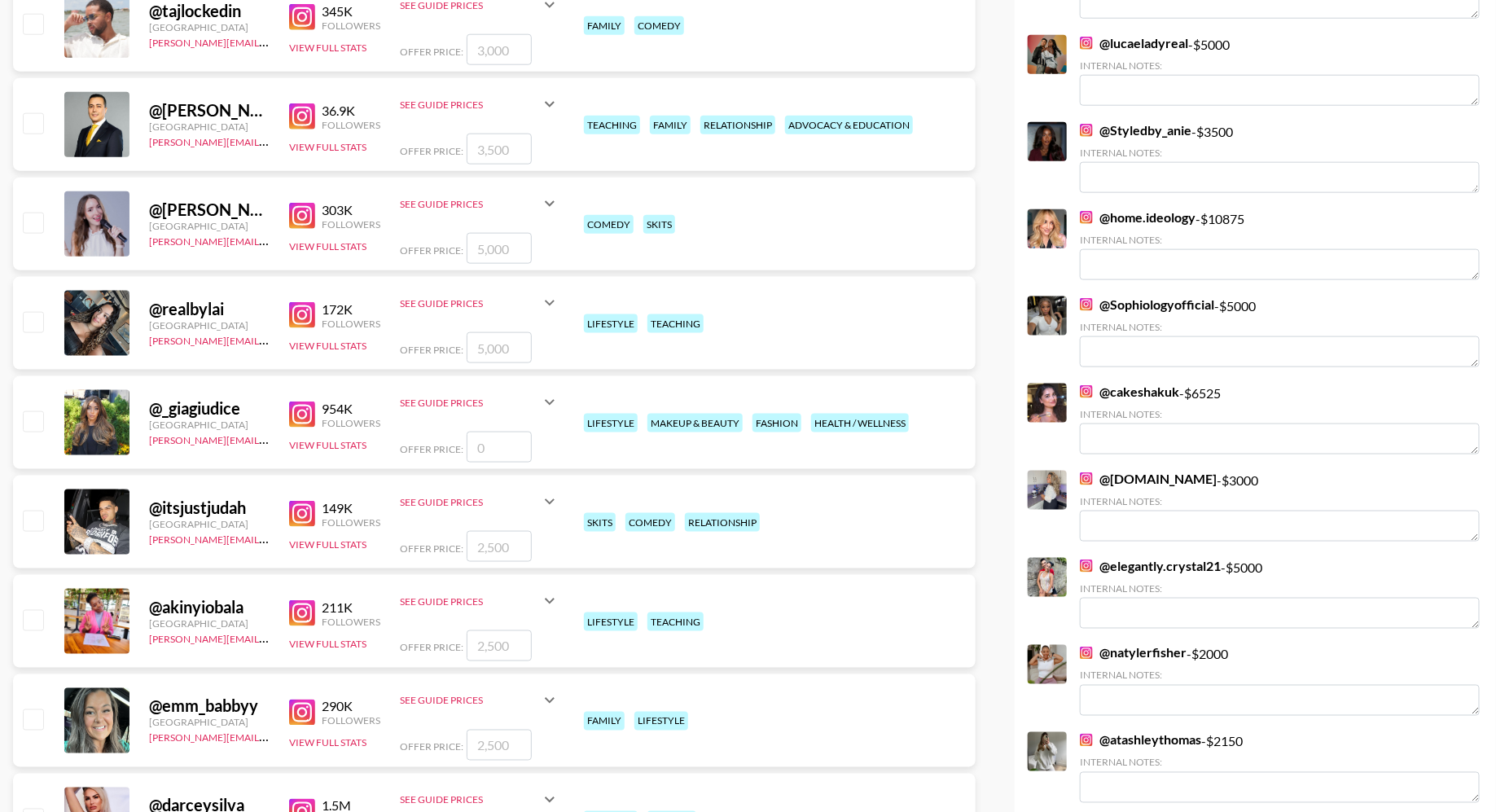
scroll to position [0, 0]
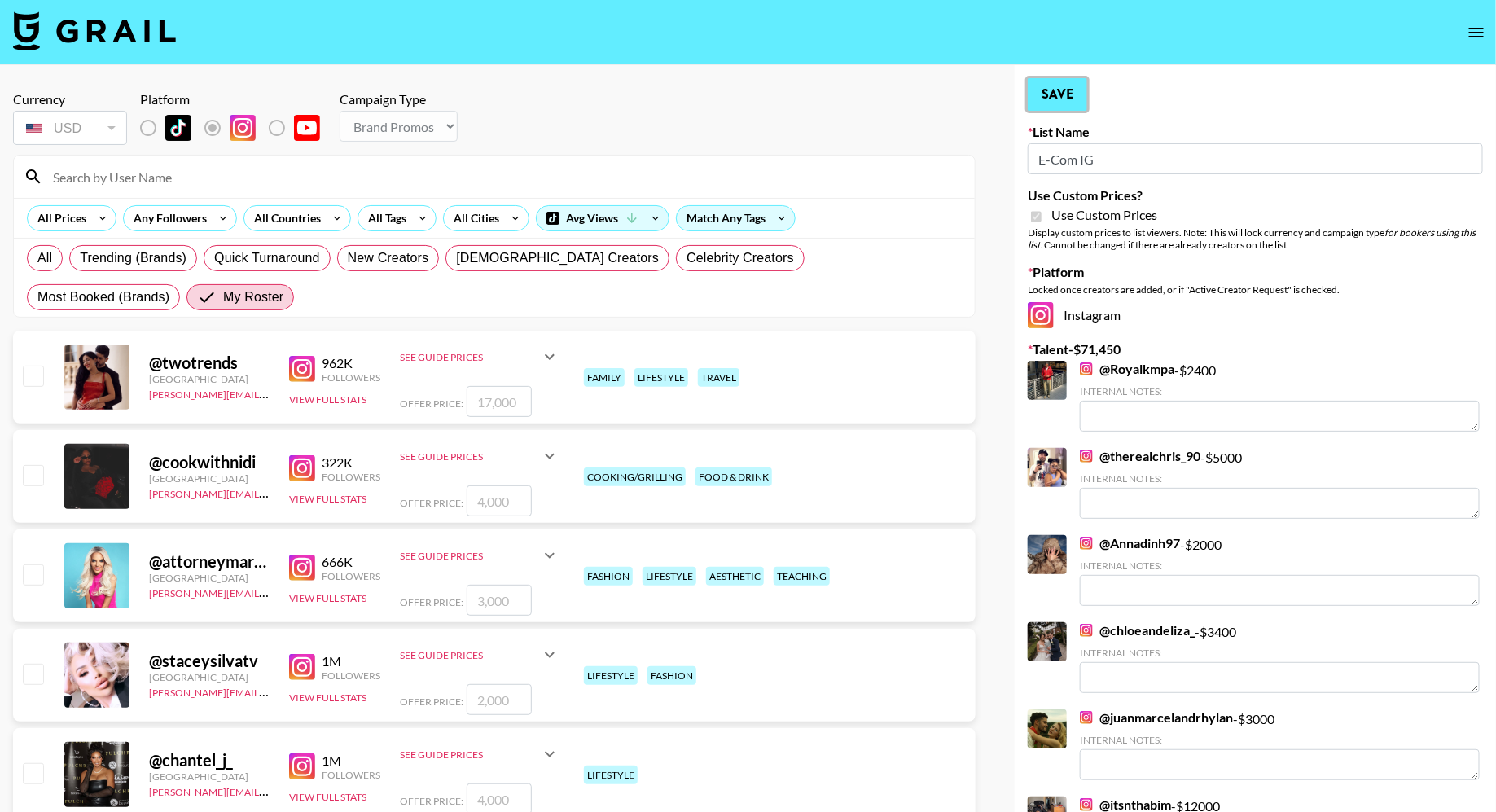
click at [1050, 93] on button "Save" at bounding box center [1057, 95] width 60 height 33
